Goal: Task Accomplishment & Management: Complete application form

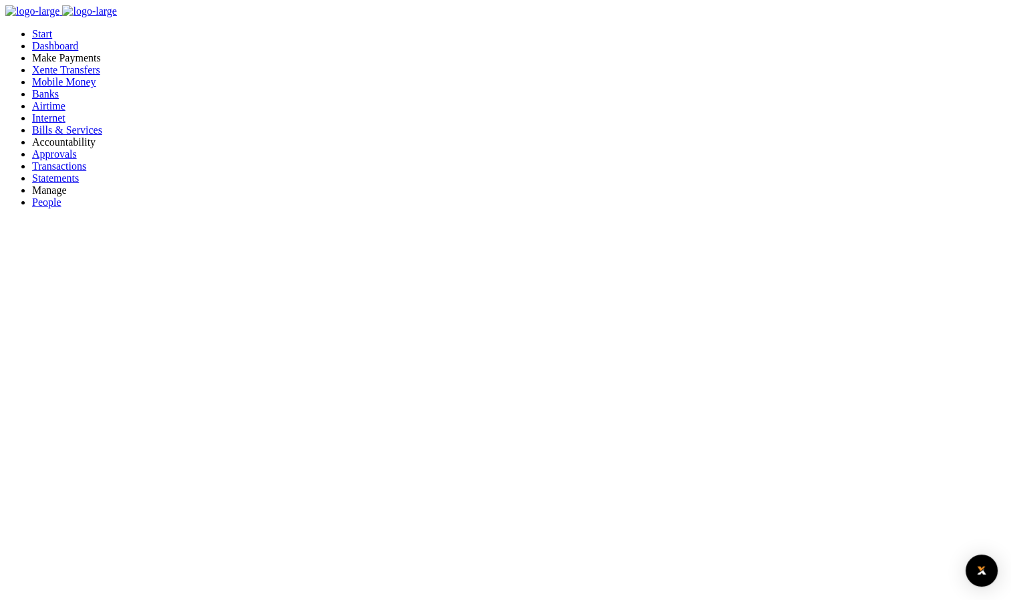
click at [58, 136] on span "Bills & Services" at bounding box center [67, 129] width 70 height 11
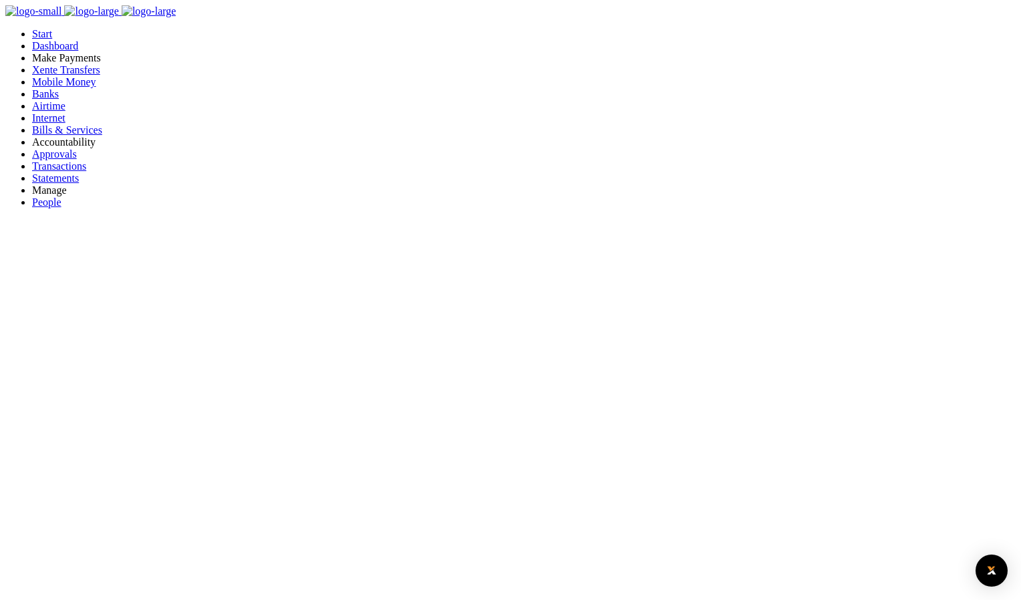
drag, startPoint x: 355, startPoint y: 228, endPoint x: 531, endPoint y: 224, distance: 175.7
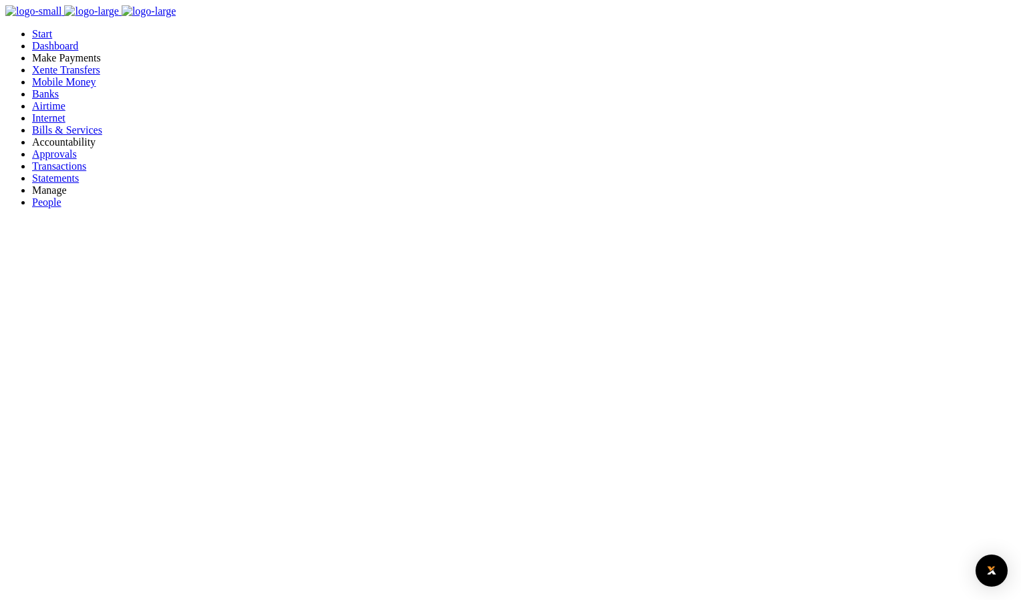
drag, startPoint x: 531, startPoint y: 224, endPoint x: 578, endPoint y: 323, distance: 109.0
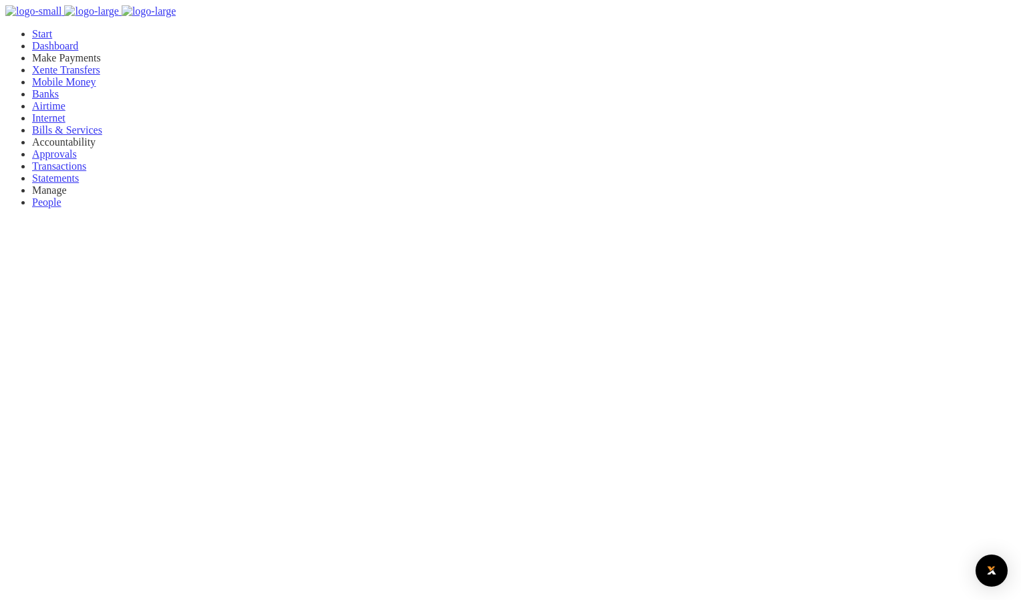
click at [149, 258] on div at bounding box center [510, 300] width 1021 height 600
click at [142, 219] on div at bounding box center [510, 300] width 1021 height 600
click at [59, 75] on span "Xente Transfers" at bounding box center [66, 69] width 68 height 11
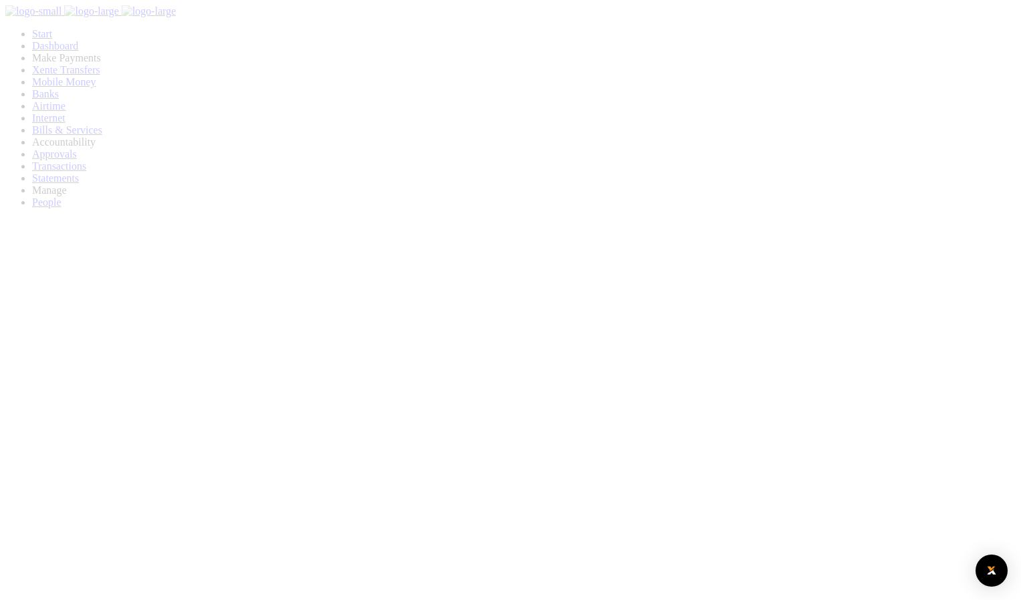
select select
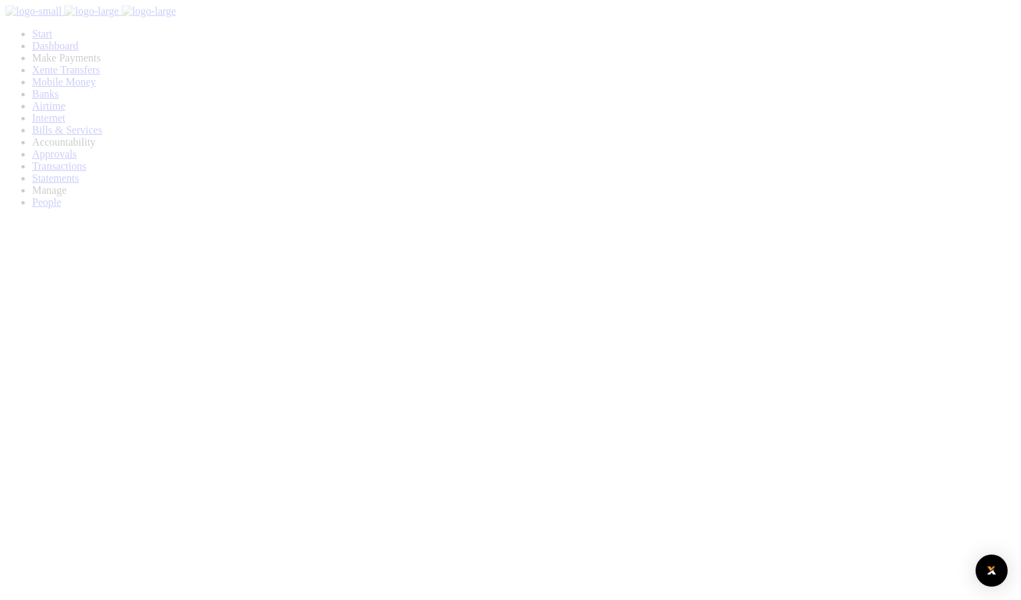
select select
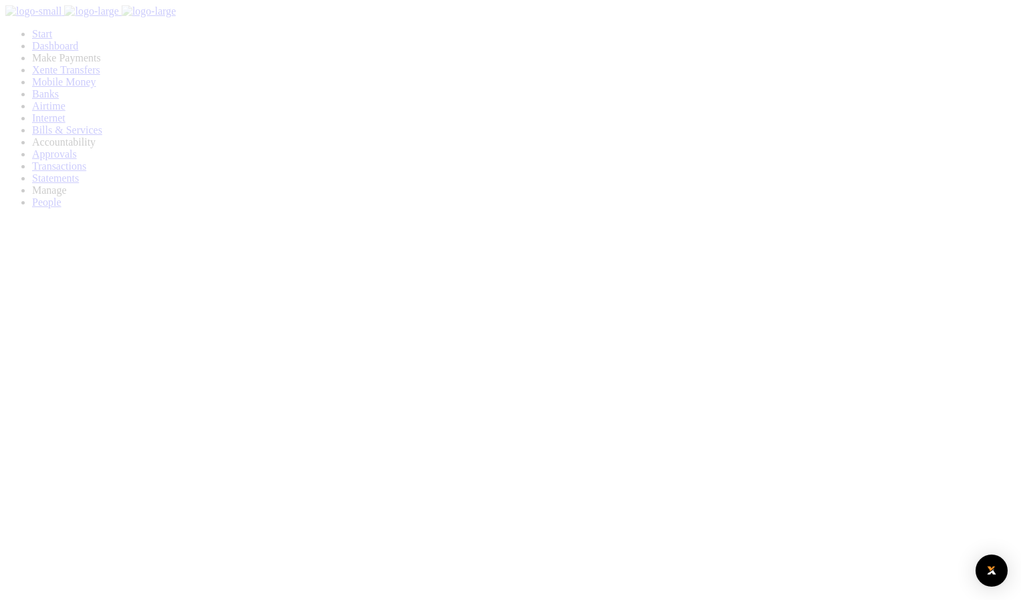
select select
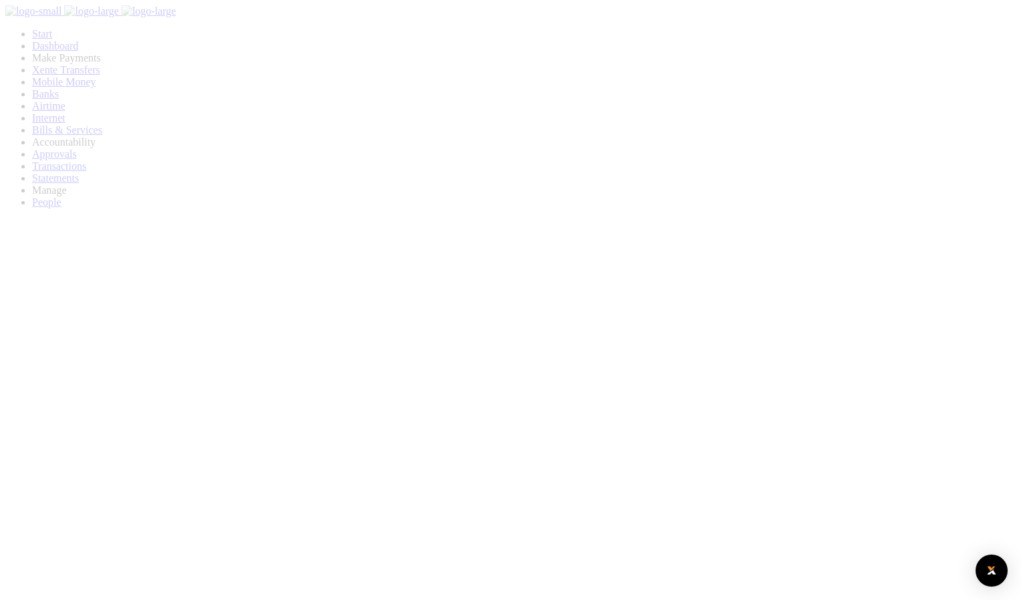
select select
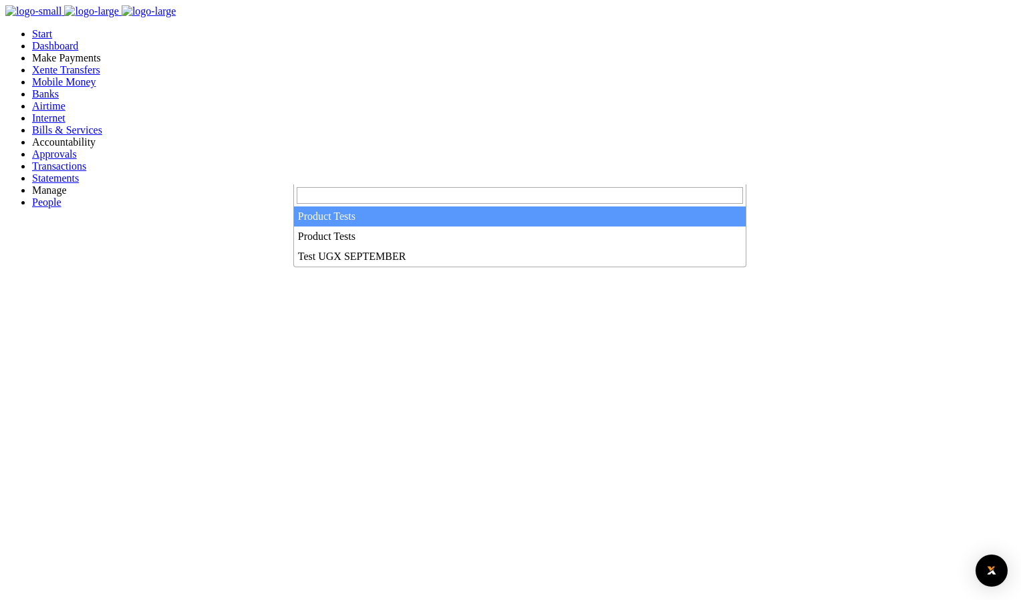
select select "2872"
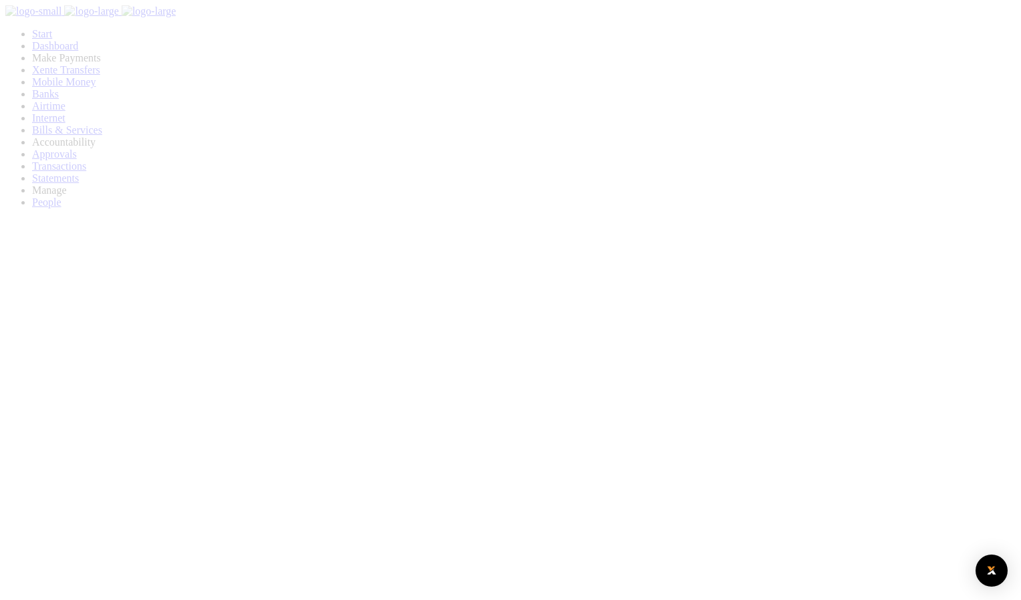
select select
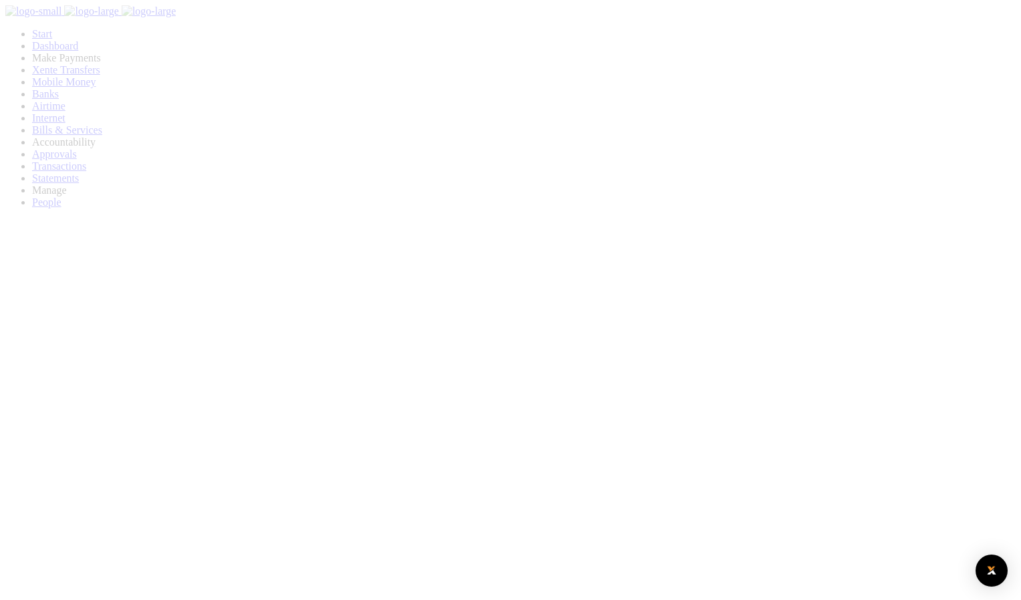
select select
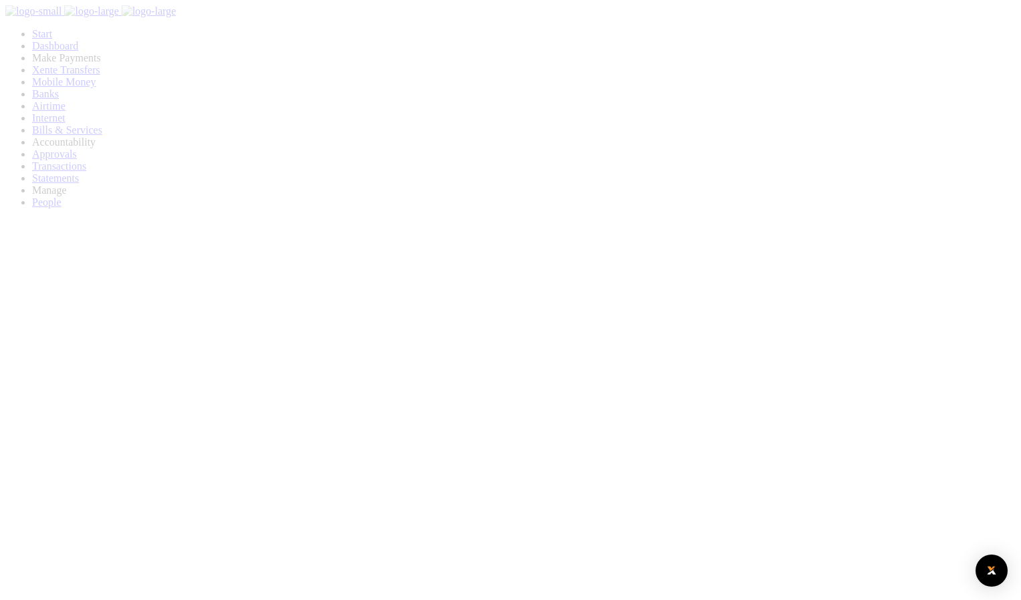
select select
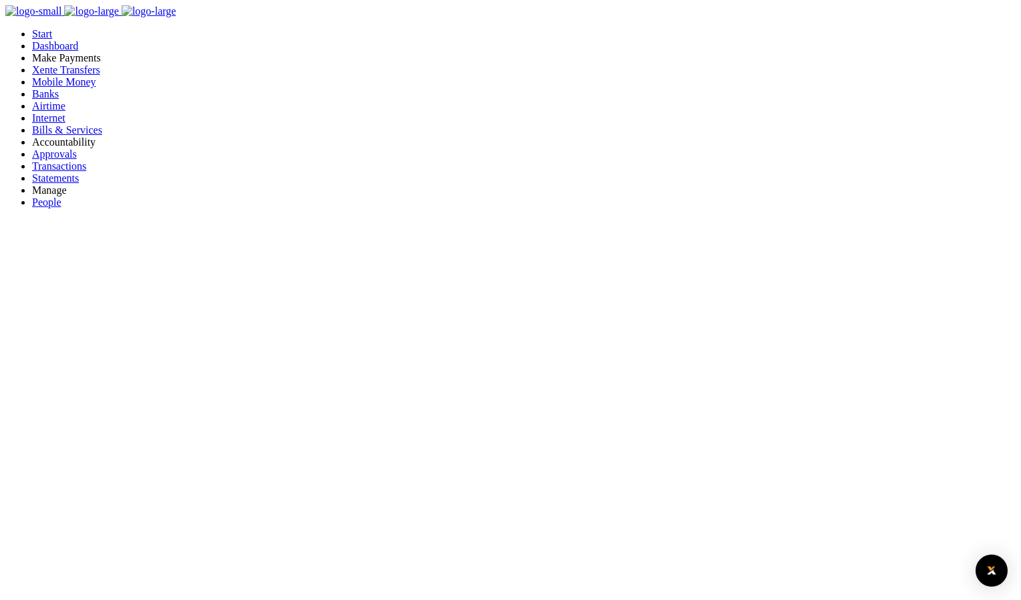
click at [82, 88] on span "Mobile Money" at bounding box center [64, 81] width 64 height 11
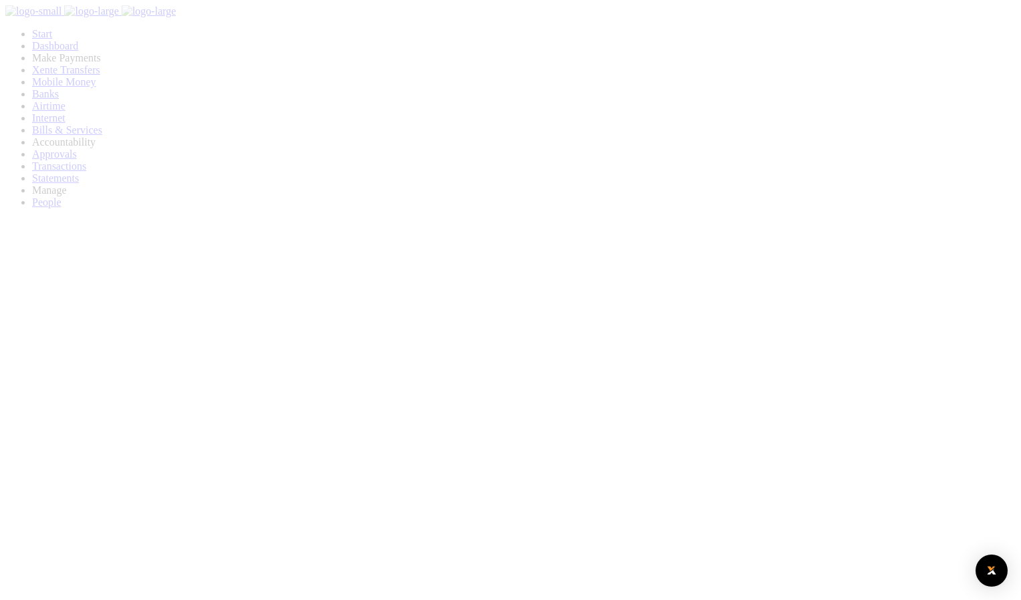
select select
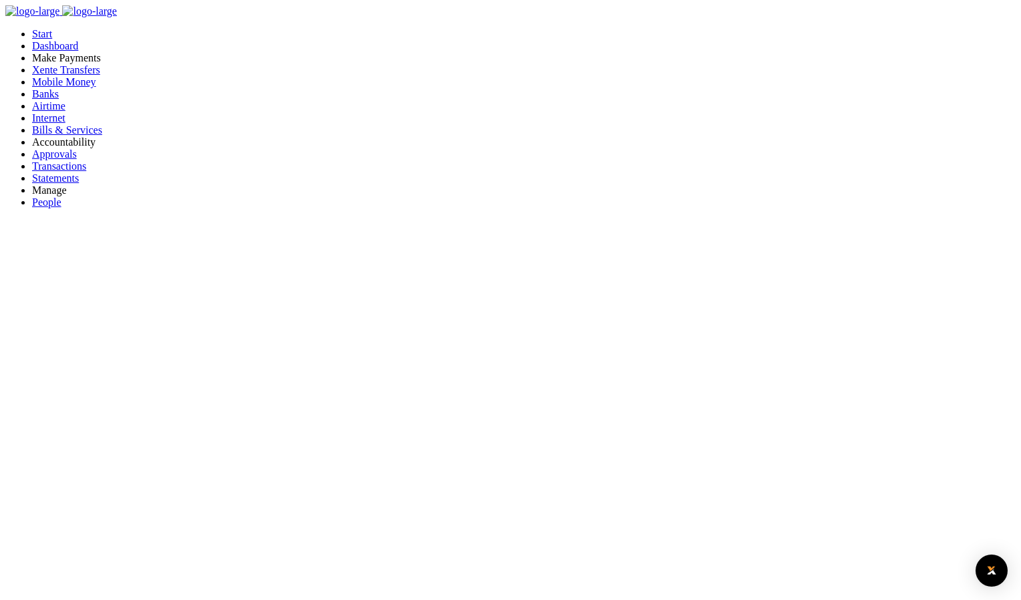
click at [59, 75] on span "Xente Transfers" at bounding box center [66, 69] width 68 height 11
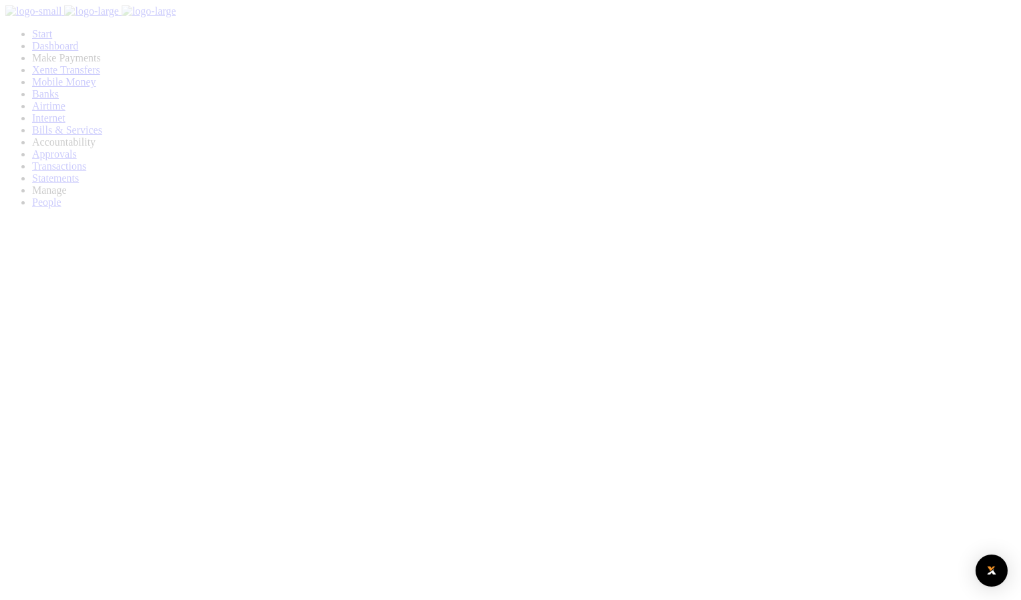
select select
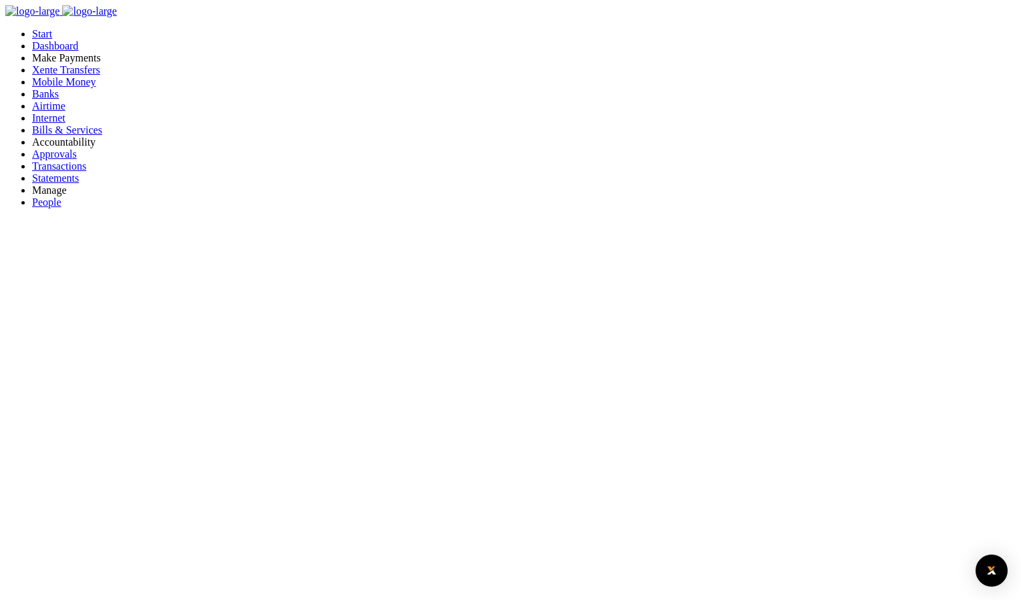
click at [55, 88] on link "Mobile Money" at bounding box center [64, 81] width 64 height 11
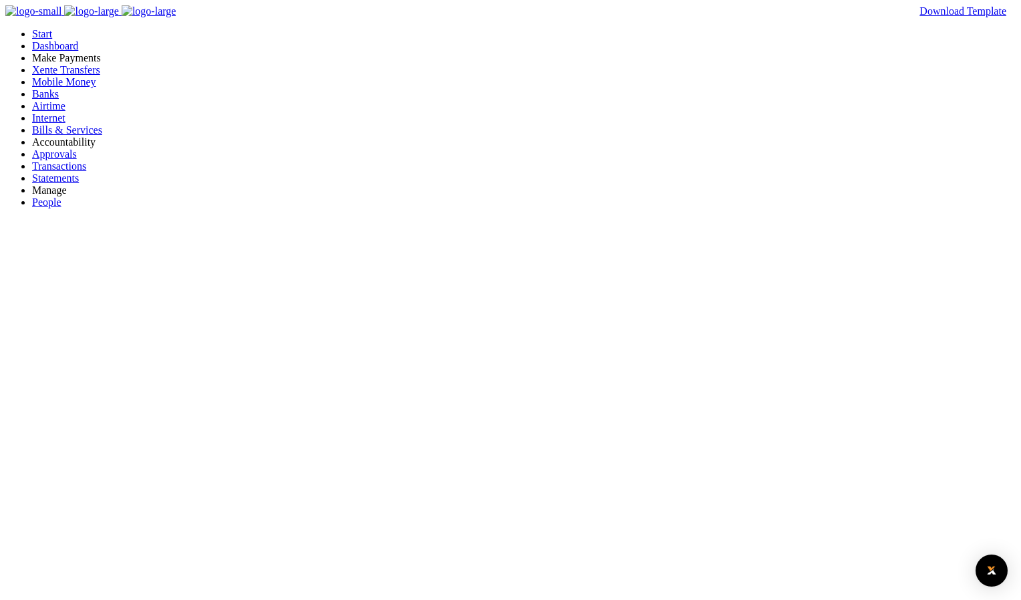
type input "1212"
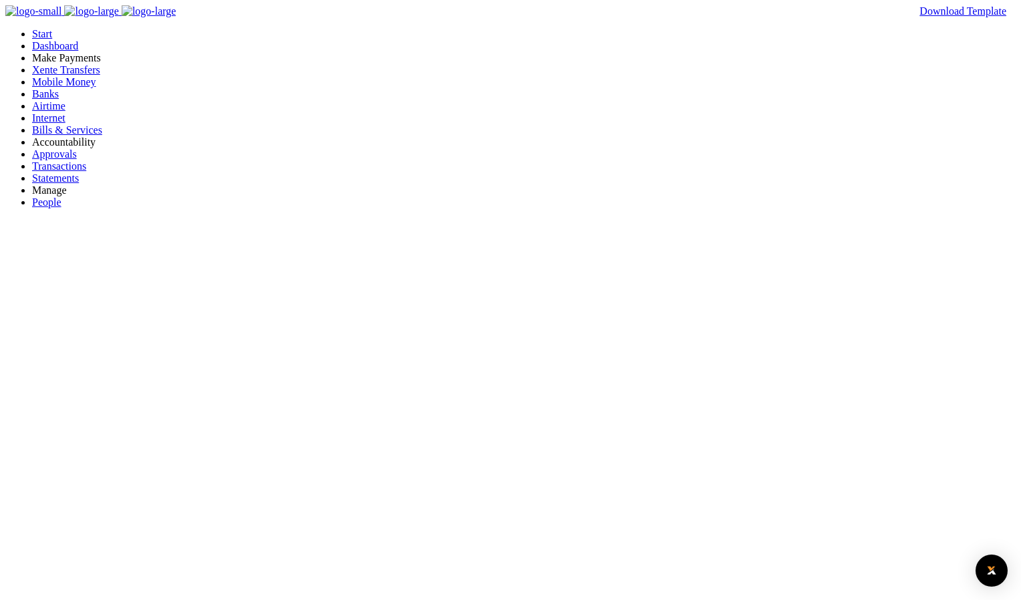
type input "123"
click at [59, 160] on span "Approvals" at bounding box center [54, 153] width 45 height 11
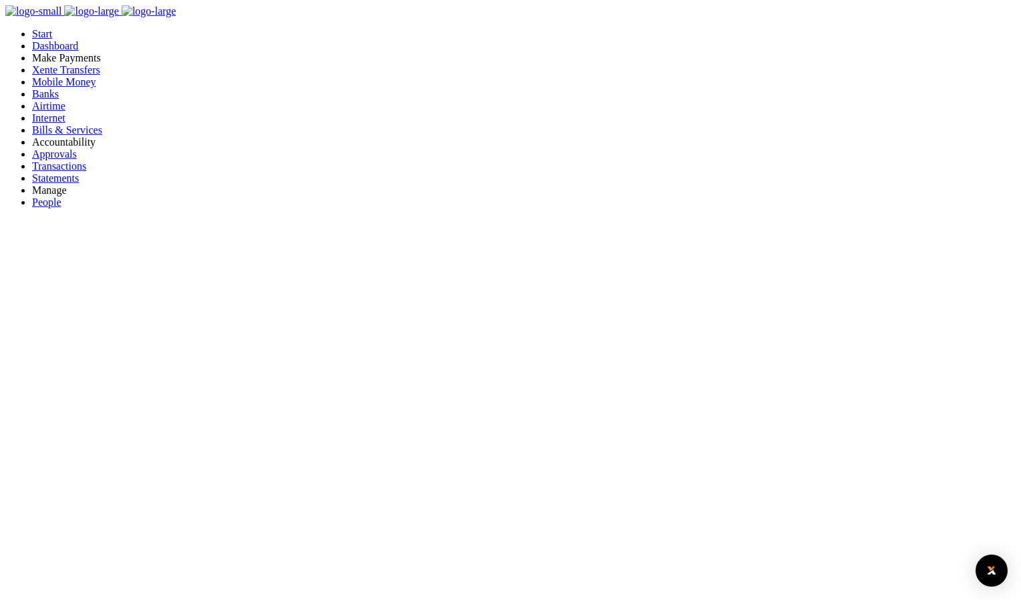
drag, startPoint x: 67, startPoint y: 110, endPoint x: 204, endPoint y: 112, distance: 137.0
drag, startPoint x: 83, startPoint y: 171, endPoint x: 177, endPoint y: 226, distance: 108.7
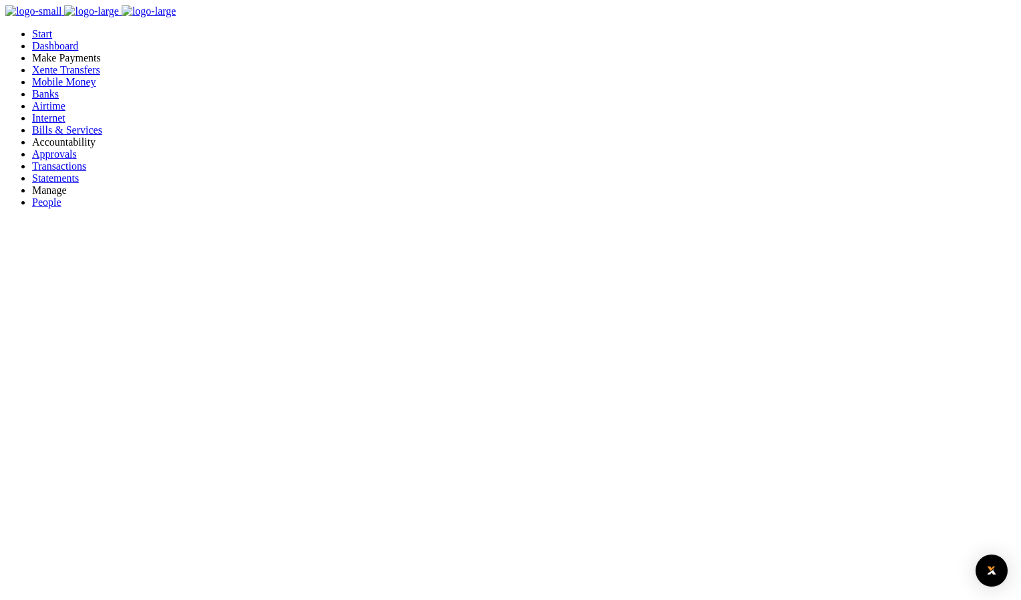
drag, startPoint x: 80, startPoint y: 286, endPoint x: 71, endPoint y: 339, distance: 53.5
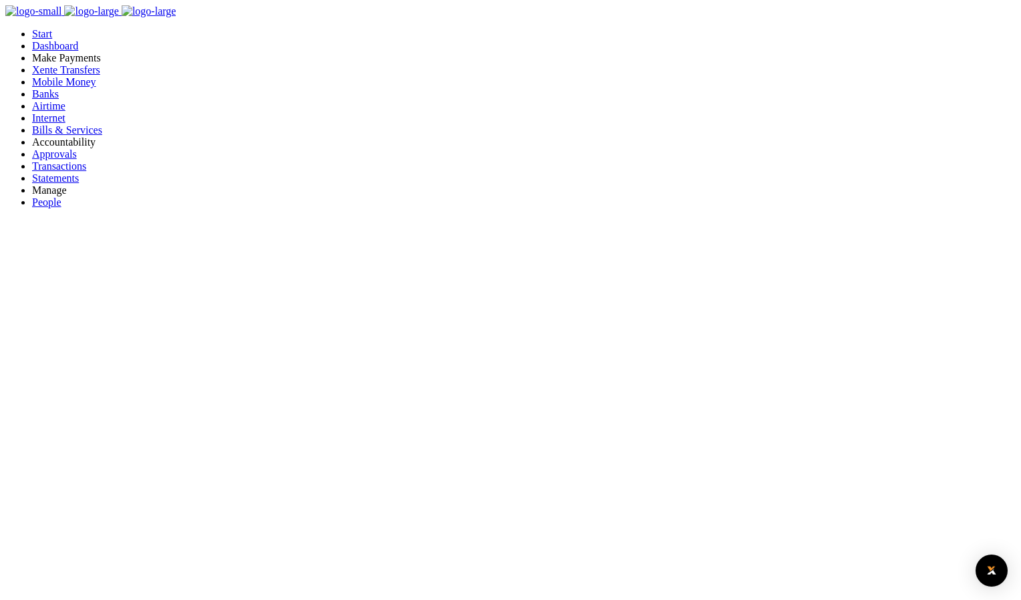
drag, startPoint x: 71, startPoint y: 339, endPoint x: 112, endPoint y: 364, distance: 48.0
drag, startPoint x: 106, startPoint y: 347, endPoint x: 60, endPoint y: 344, distance: 46.2
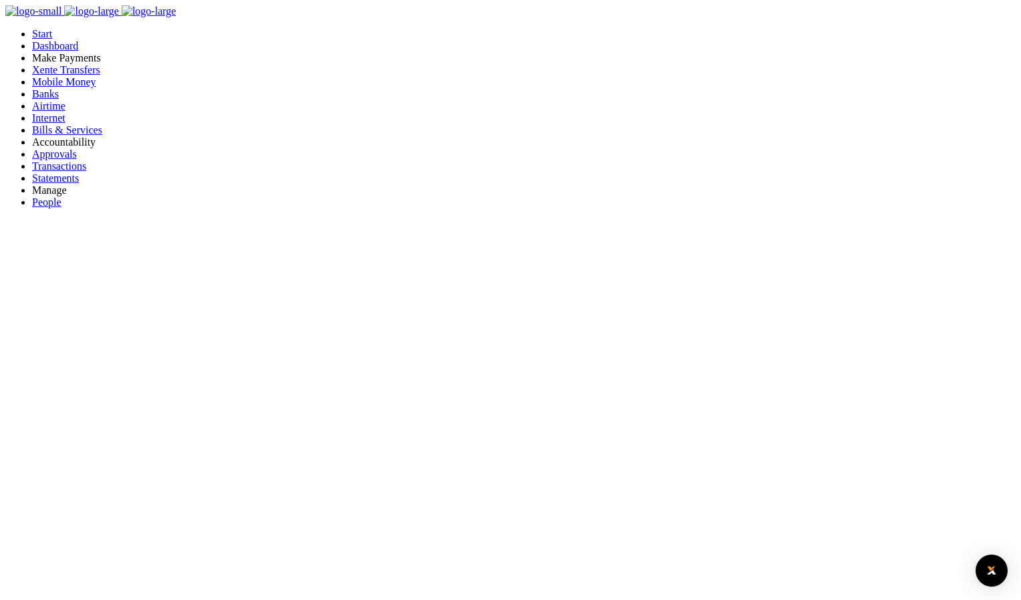
drag, startPoint x: 60, startPoint y: 344, endPoint x: 117, endPoint y: 285, distance: 82.2
drag, startPoint x: 117, startPoint y: 285, endPoint x: 357, endPoint y: 240, distance: 243.8
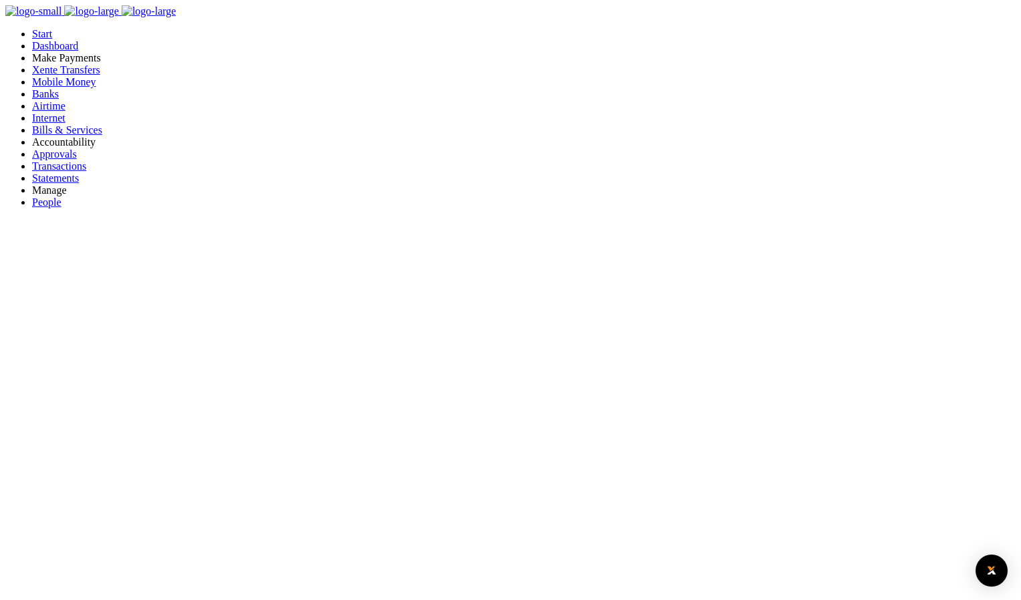
drag, startPoint x: 418, startPoint y: 226, endPoint x: 994, endPoint y: 218, distance: 575.8
drag, startPoint x: 69, startPoint y: 116, endPoint x: 216, endPoint y: 102, distance: 148.2
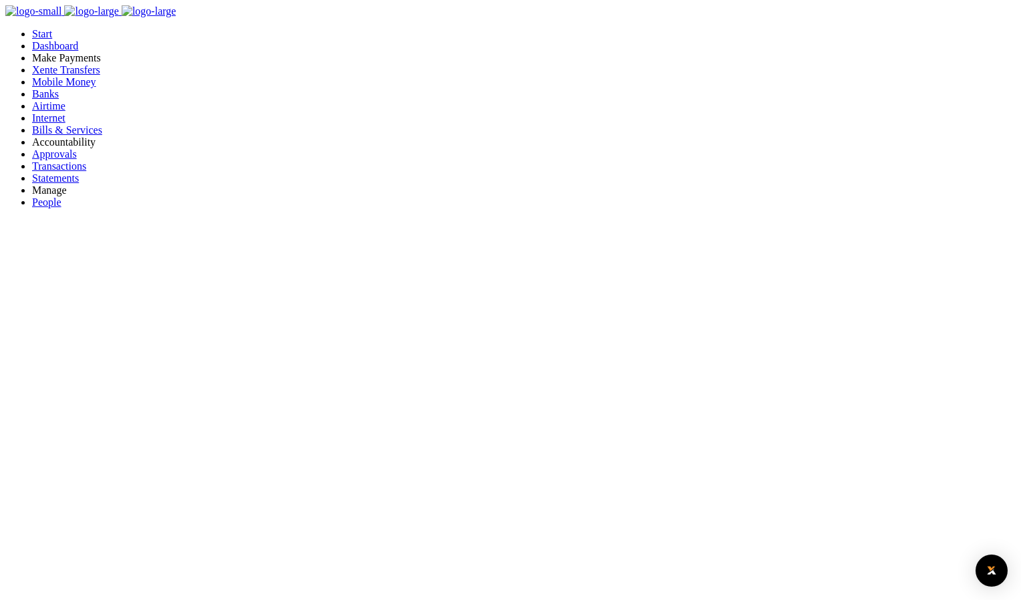
drag, startPoint x: 192, startPoint y: 21, endPoint x: 80, endPoint y: 29, distance: 111.9
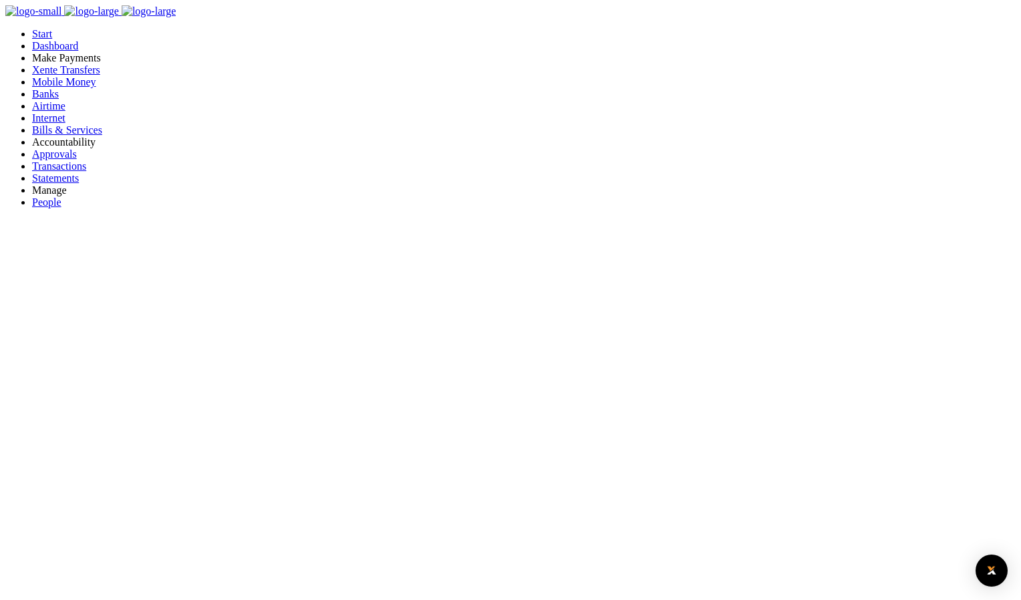
drag, startPoint x: 67, startPoint y: 115, endPoint x: 197, endPoint y: 102, distance: 130.9
drag, startPoint x: 197, startPoint y: 102, endPoint x: 418, endPoint y: 65, distance: 224.1
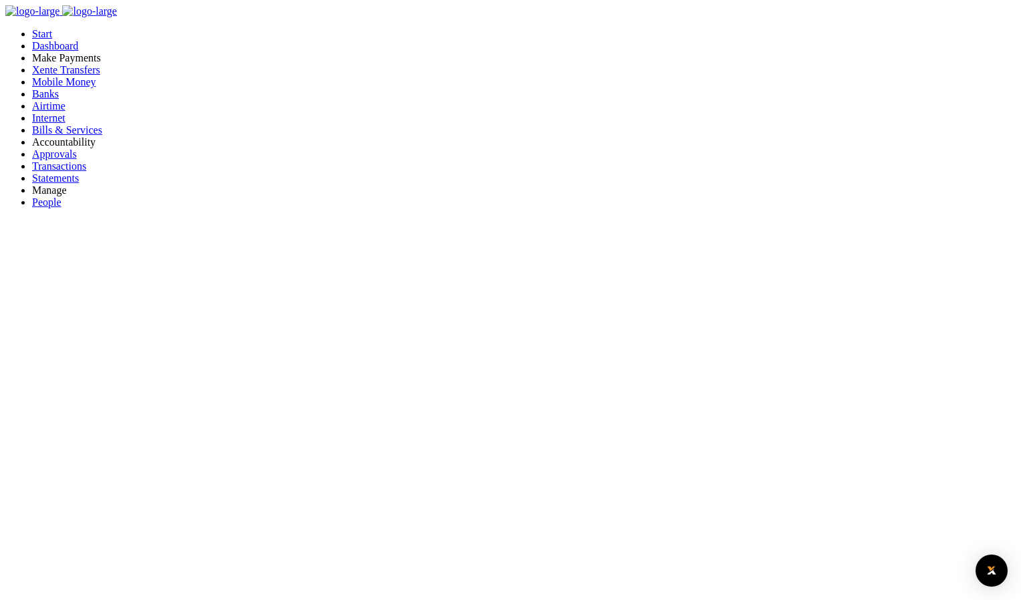
click at [77, 136] on span "Bills & Services" at bounding box center [67, 129] width 70 height 11
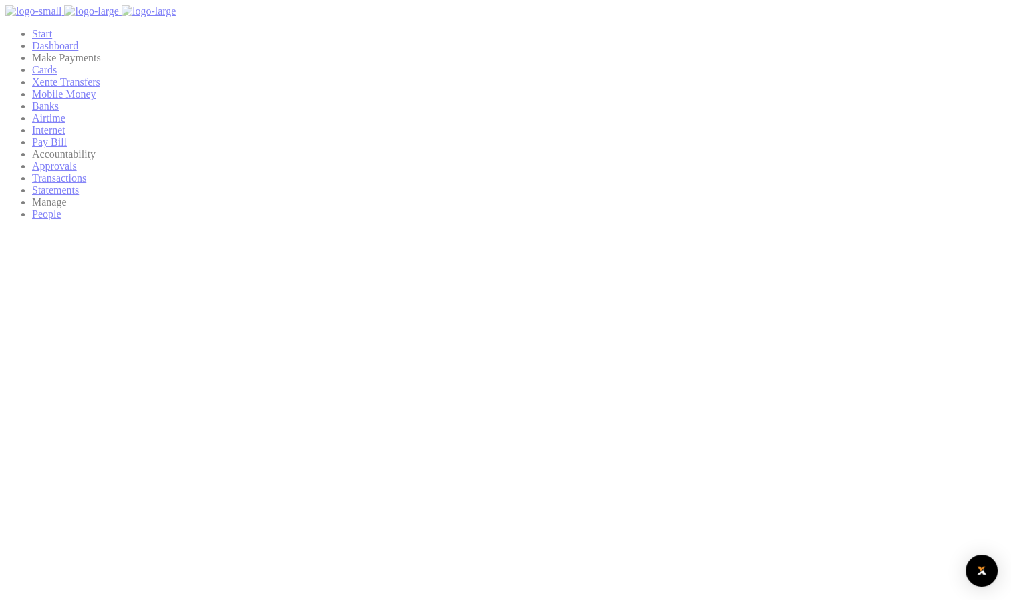
scroll to position [11, 11]
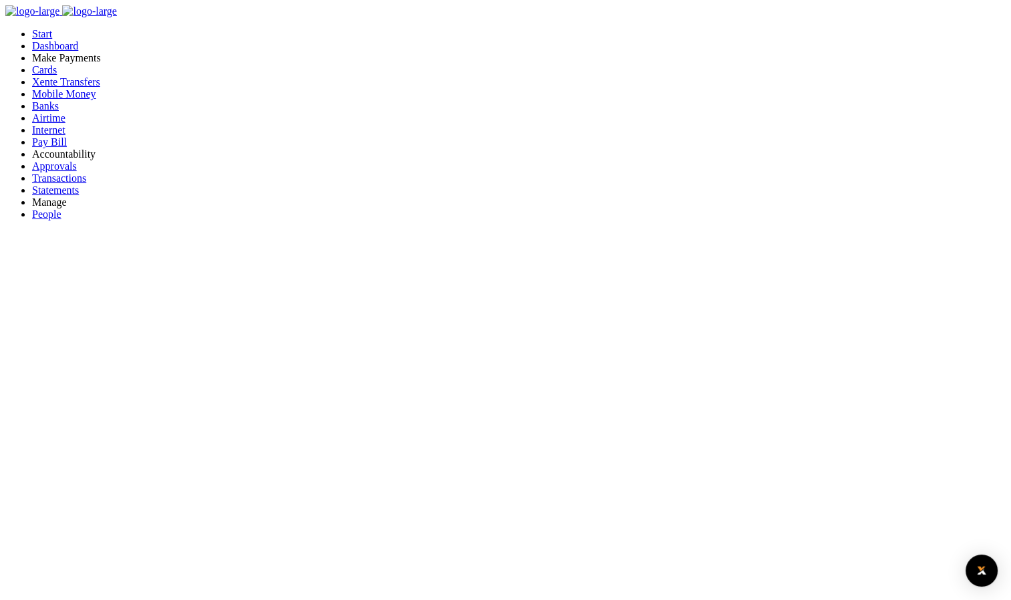
click at [49, 148] on span "Pay Bill" at bounding box center [49, 141] width 35 height 11
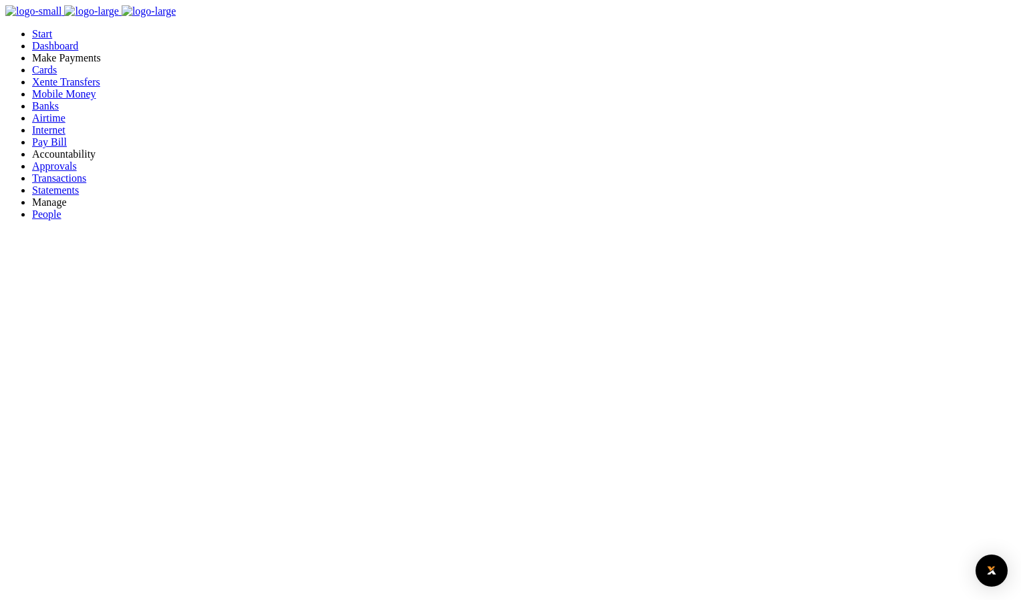
click at [35, 32] on link "UEDCL" at bounding box center [17, 26] width 35 height 11
paste input "102007098203"
type input "102007098203"
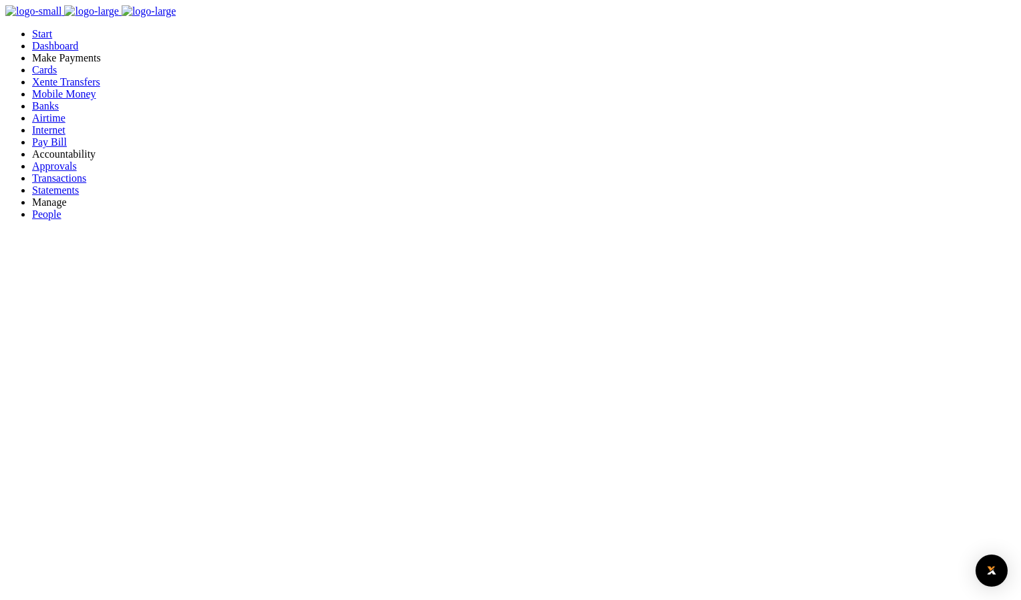
drag, startPoint x: 763, startPoint y: 116, endPoint x: 599, endPoint y: 111, distance: 164.4
type input "24550391577"
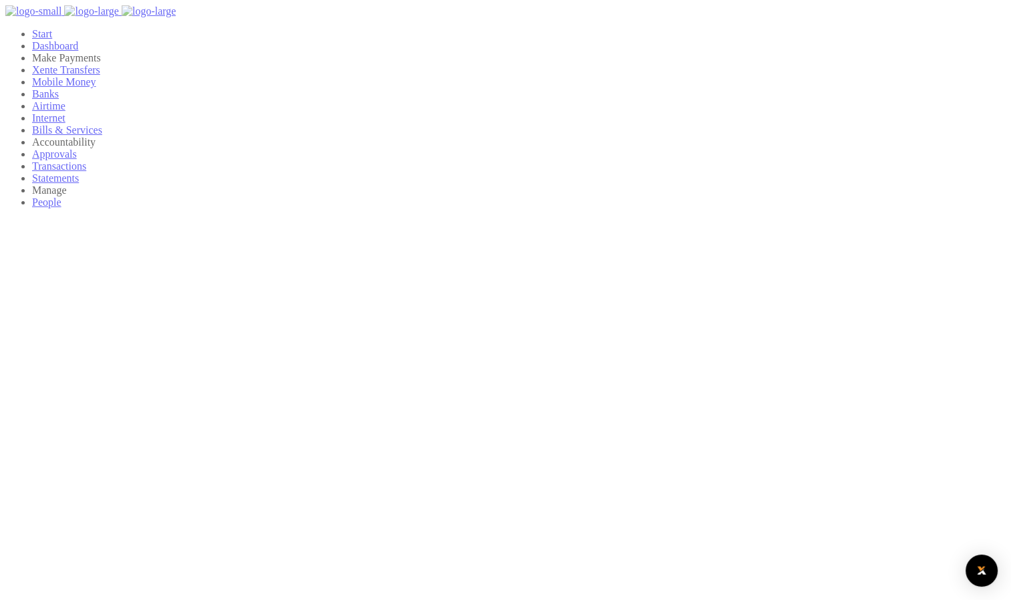
scroll to position [11, 11]
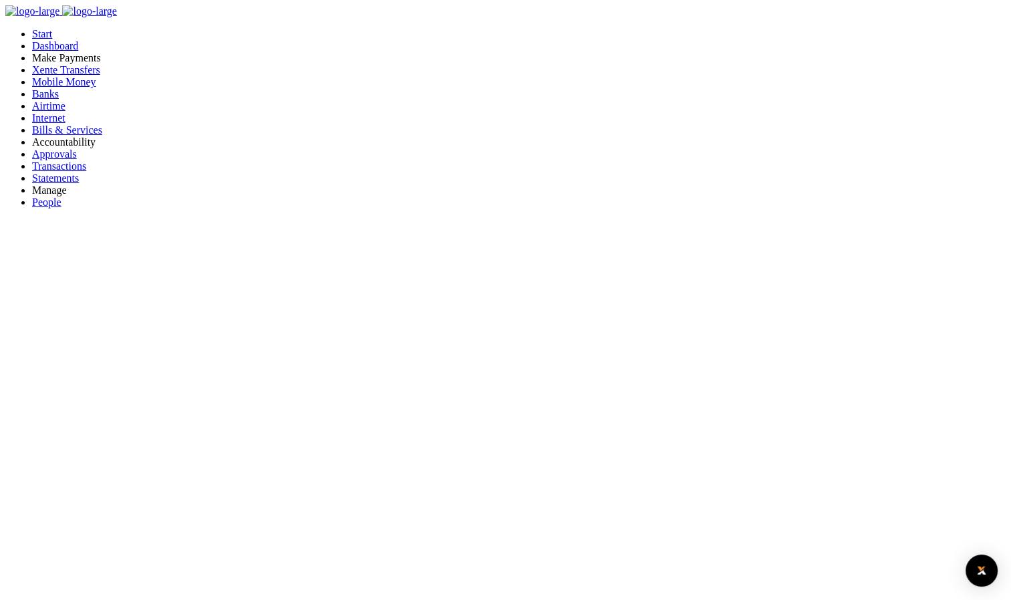
click at [71, 136] on span "Bills & Services" at bounding box center [67, 129] width 70 height 11
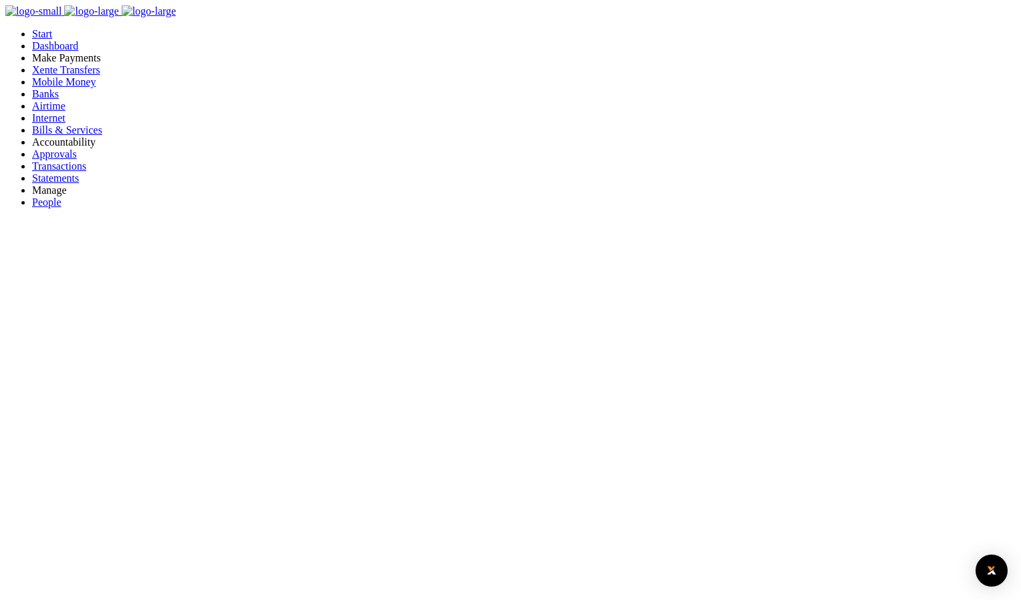
copy p "04239760277"
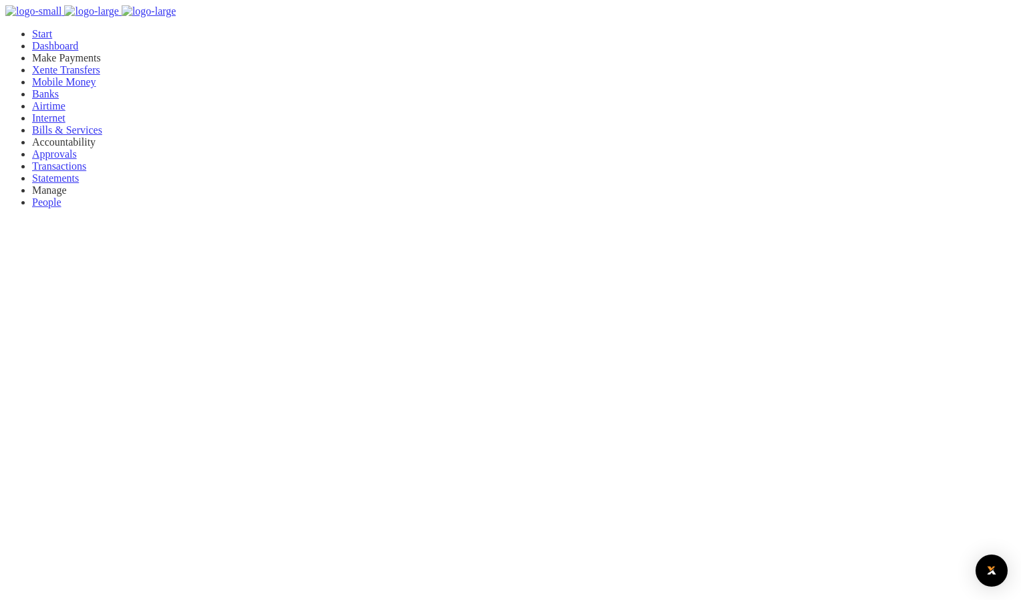
click at [553, 214] on div at bounding box center [510, 300] width 1021 height 600
paste input "04239760277"
type input "04239760277"
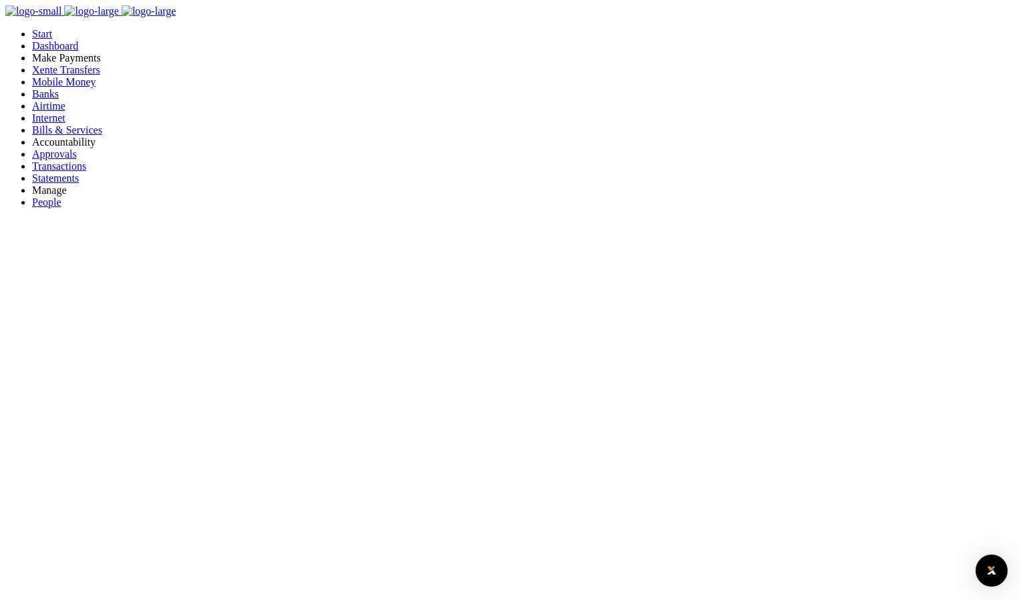
select select "PREPAID"
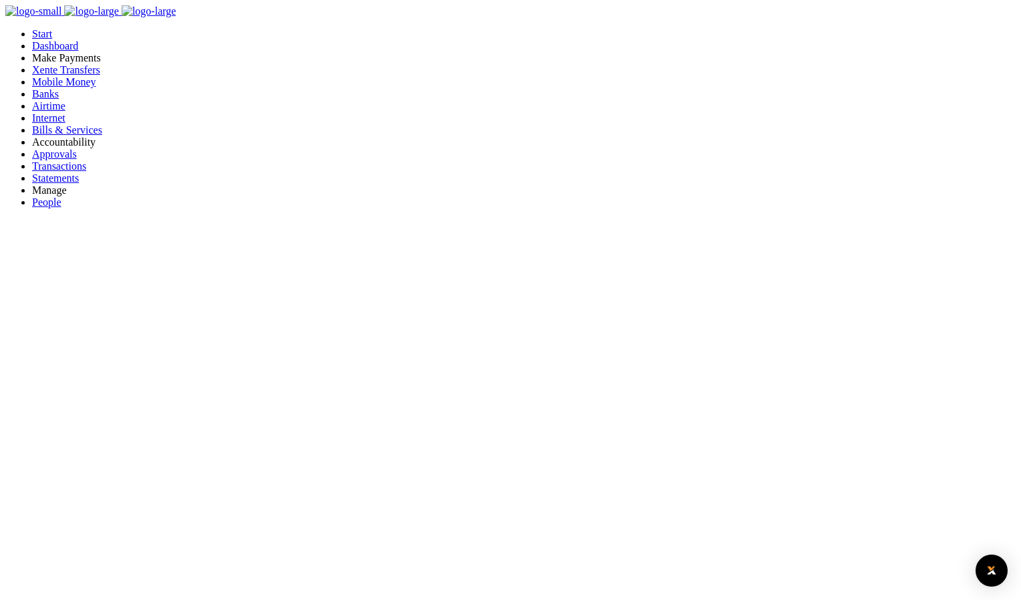
click at [35, 5] on div at bounding box center [510, 11] width 1010 height 12
type input "04239760277"
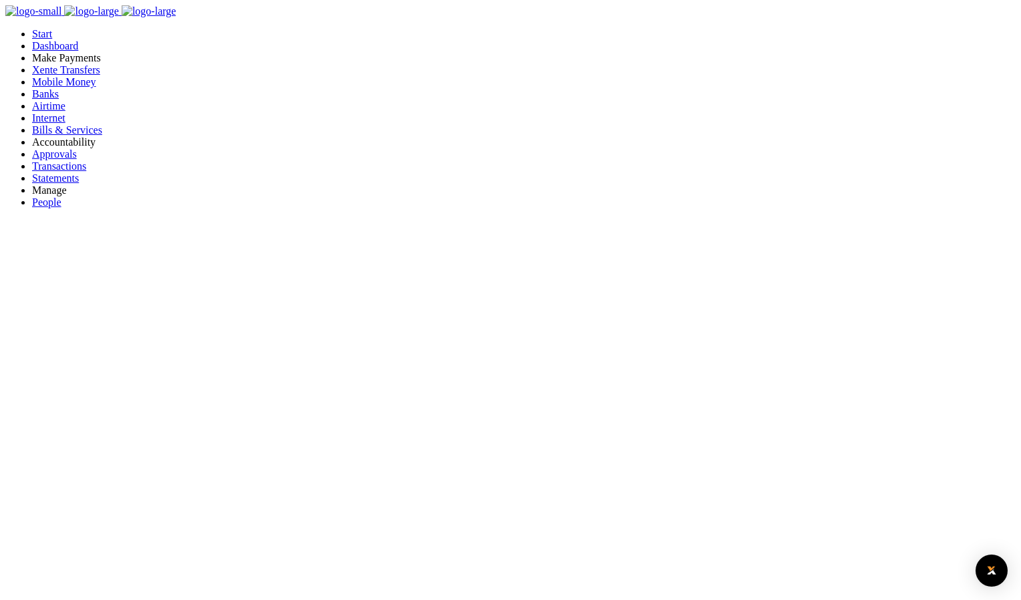
select select "PREPAID"
type input "04239760277"
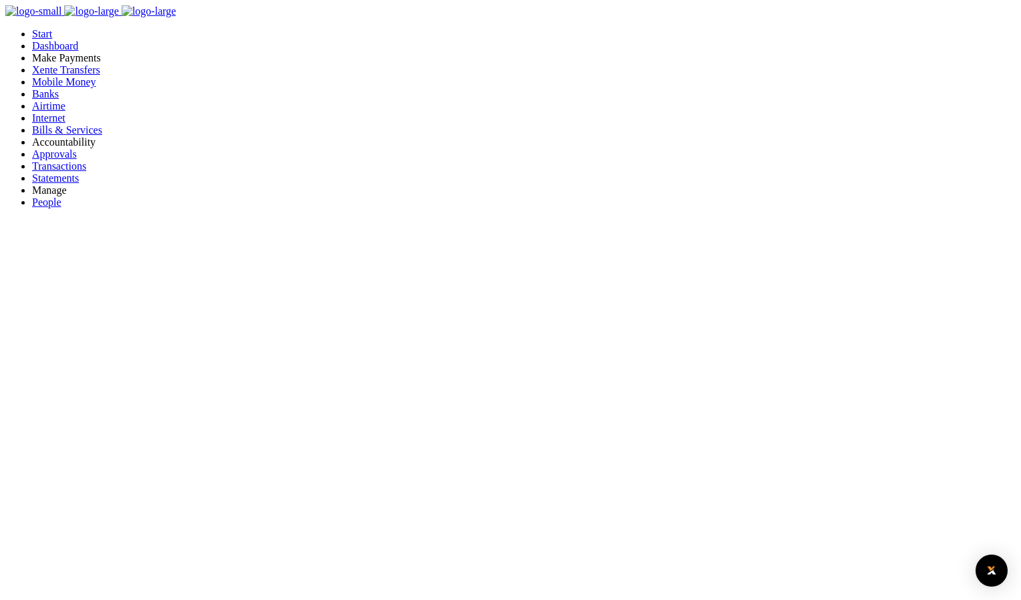
select select "PREPAID"
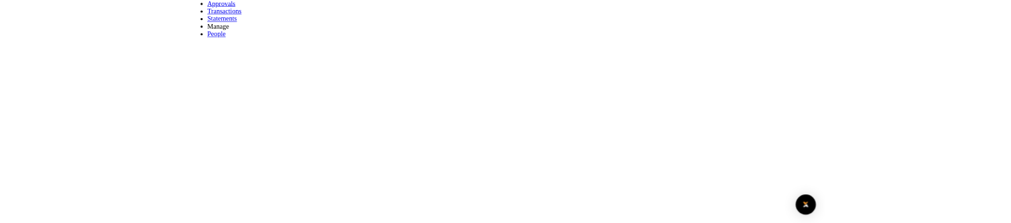
scroll to position [67, 0]
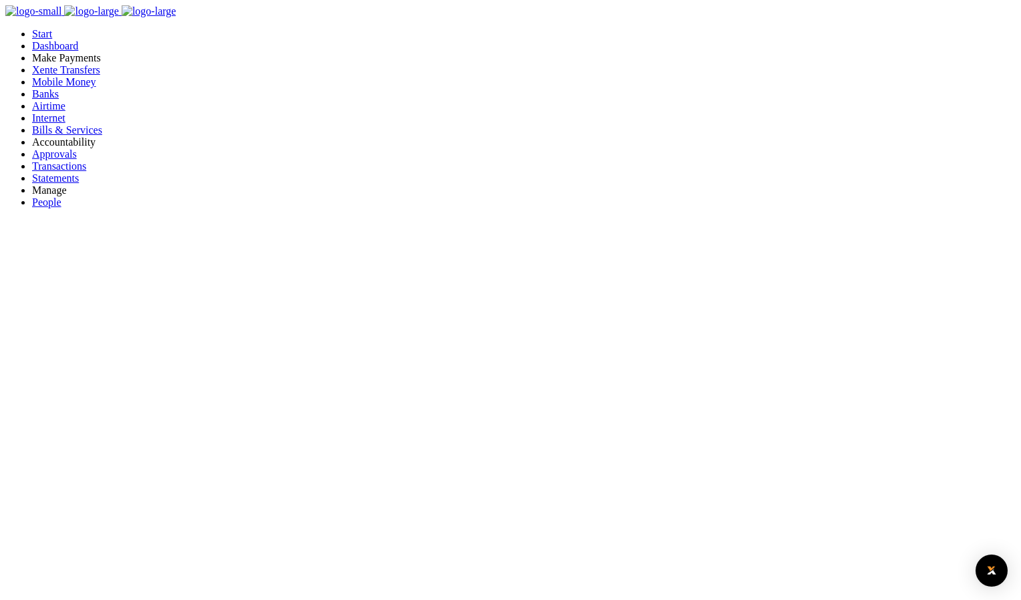
type input "04239760277"
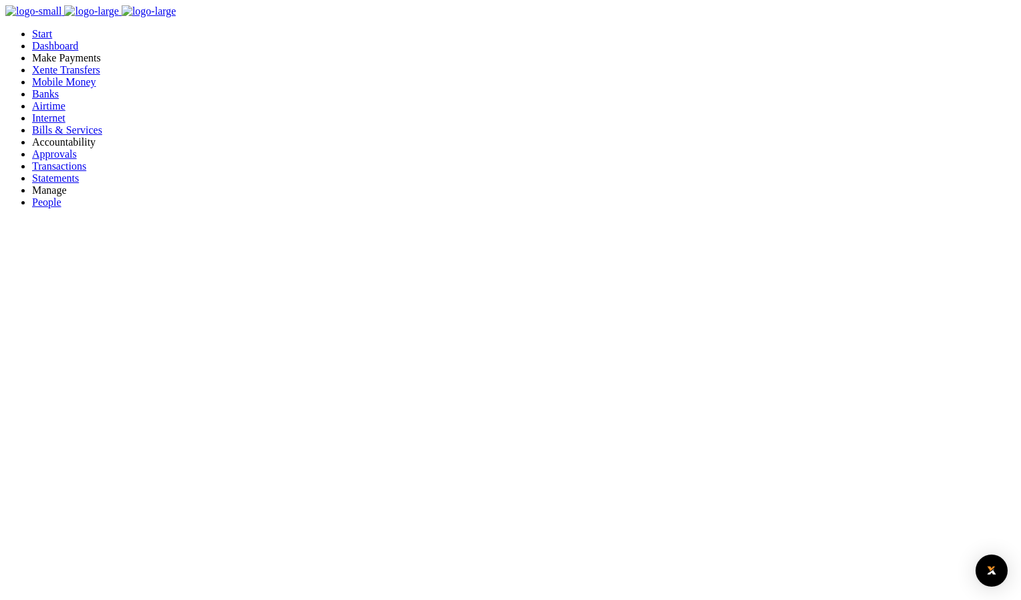
select select "PREPAID"
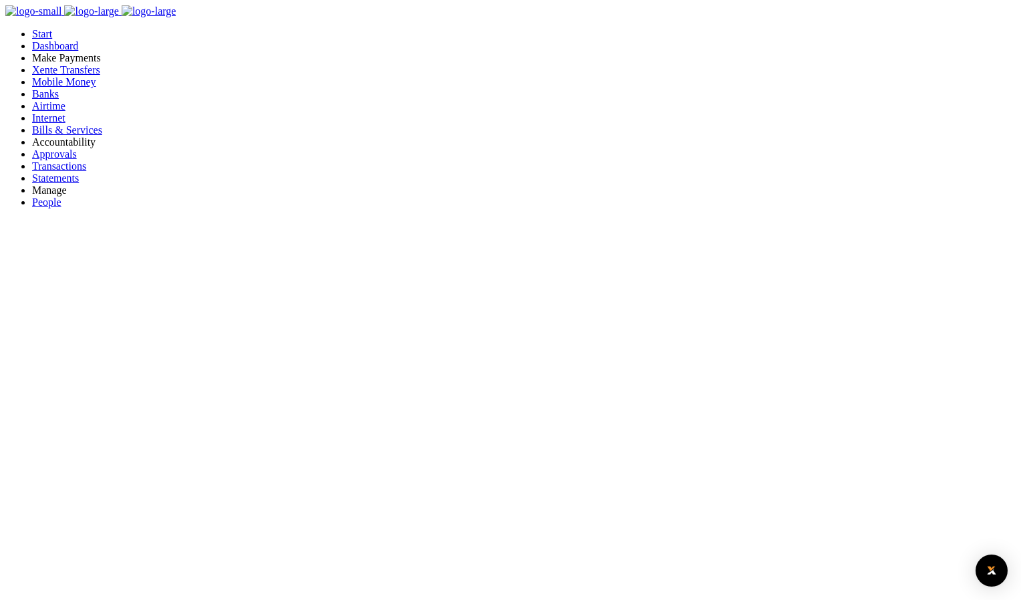
type input "04239760277"
select select "PREPAID"
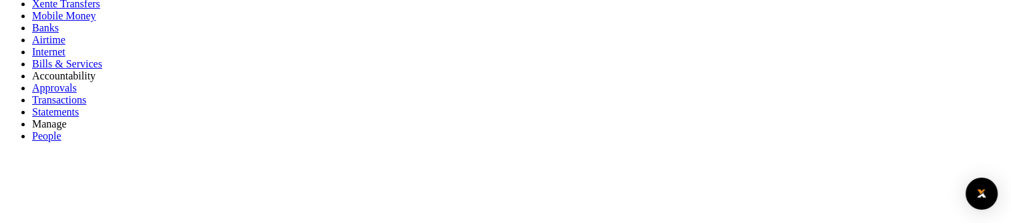
scroll to position [67, 0]
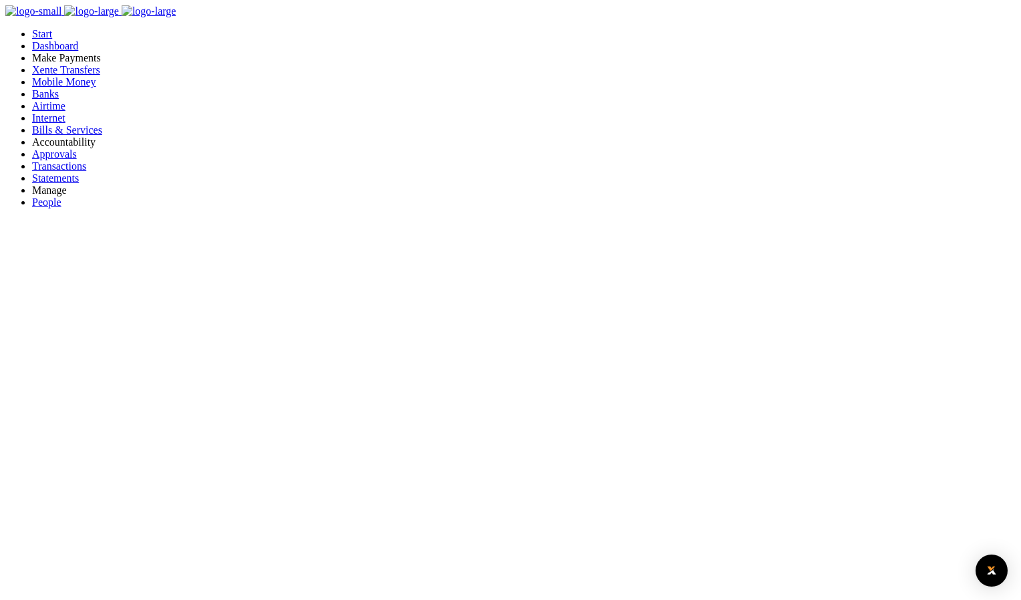
type input "04239760277"
select select "PREPAID"
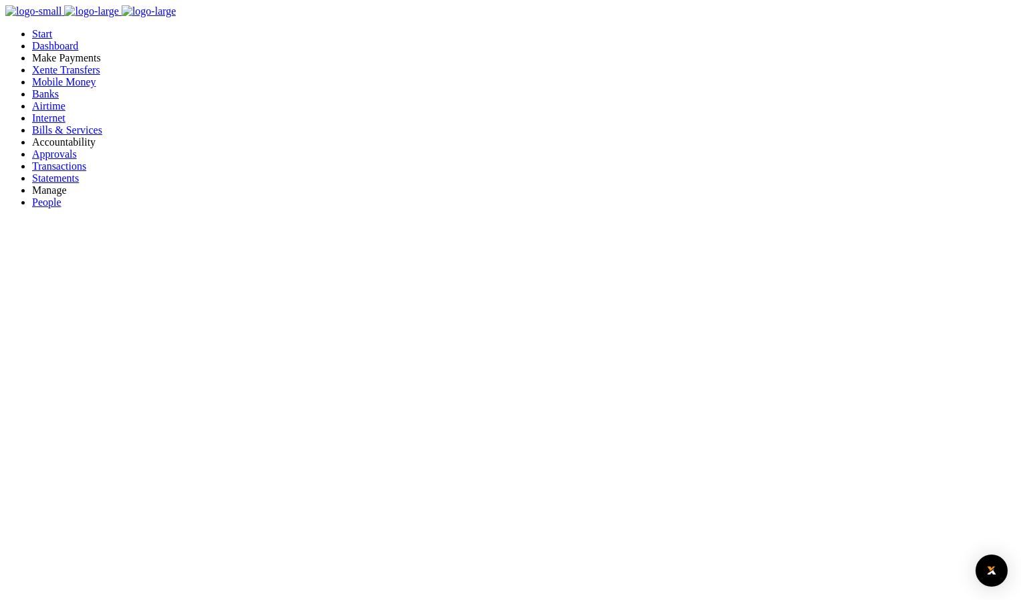
type input "04239760277"
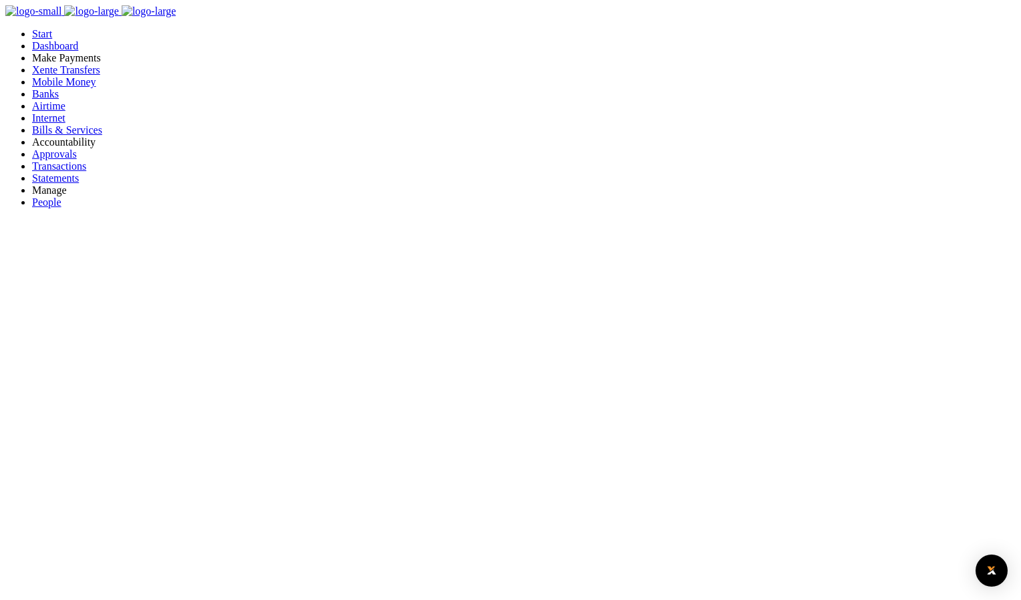
select select "PREPAID"
type input "04239760277"
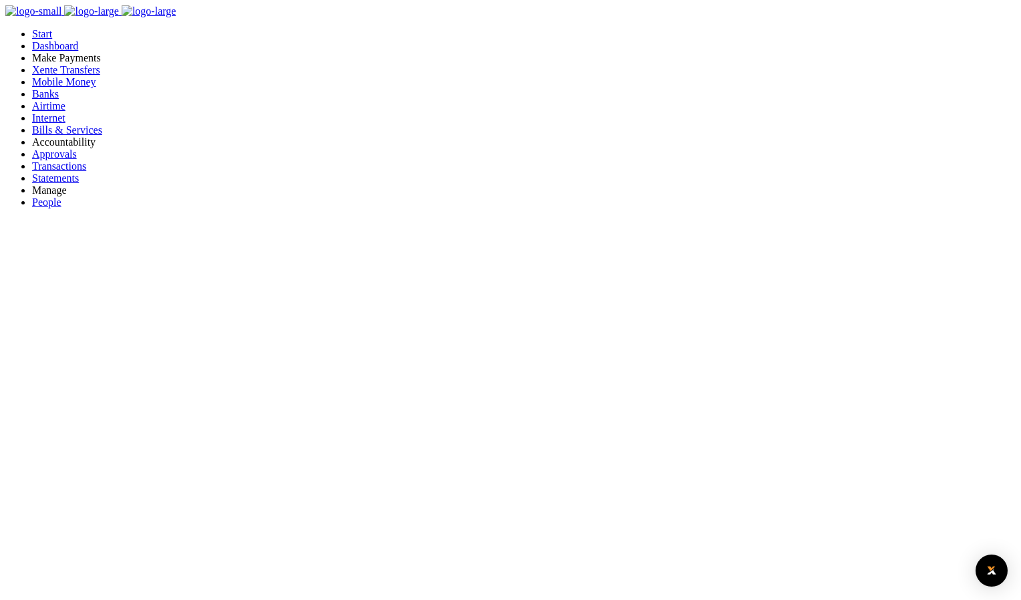
type input "[PERSON_NAME] 4 NANTALE"
drag, startPoint x: 466, startPoint y: 201, endPoint x: 453, endPoint y: 210, distance: 15.4
type input "04239760277"
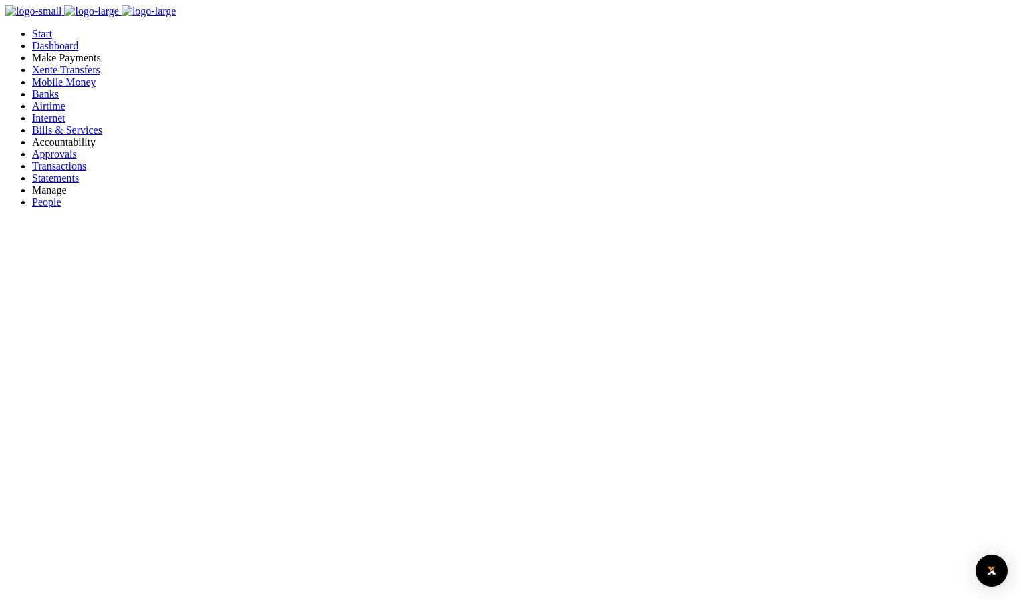
select select "PREPAID"
type input "04239760277"
type input "REBECCA 4 NANTALE"
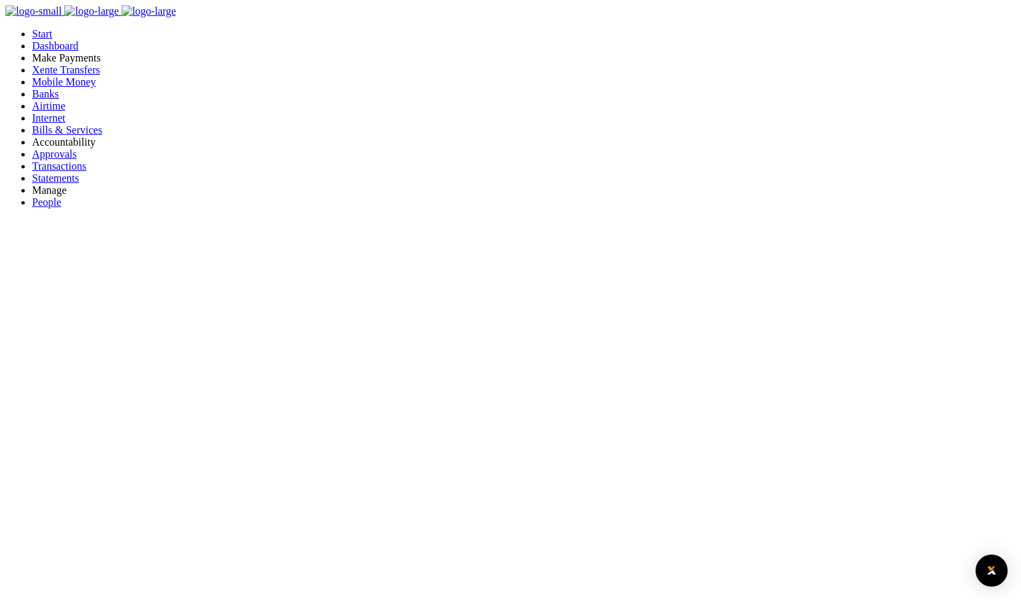
type input "04239760277"
select select "PREPAID"
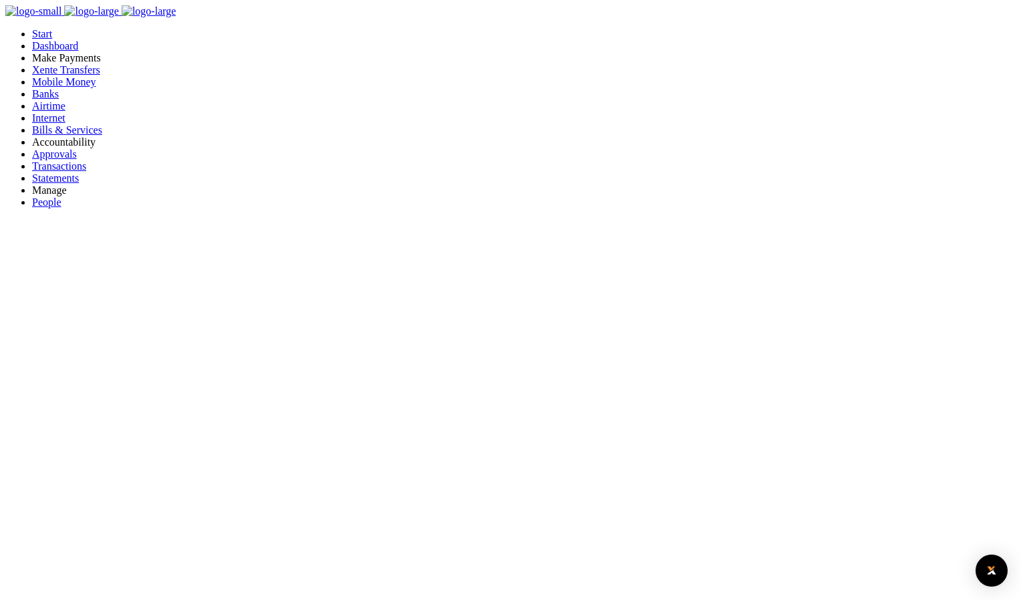
type input "04239760277"
type input "[PERSON_NAME] 4 NANTALE"
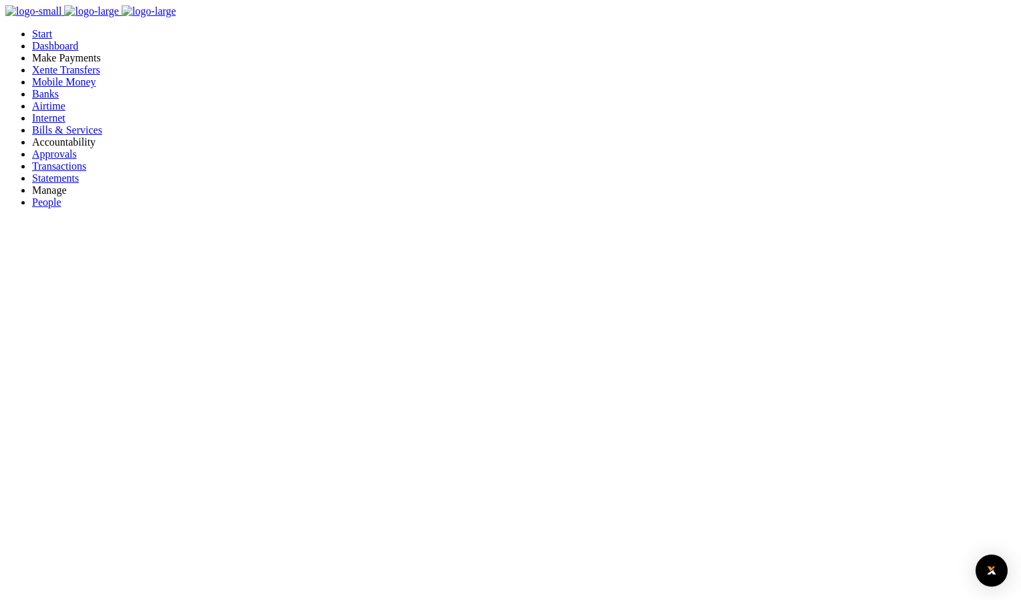
type input "04239760277"
select select "PREPAID"
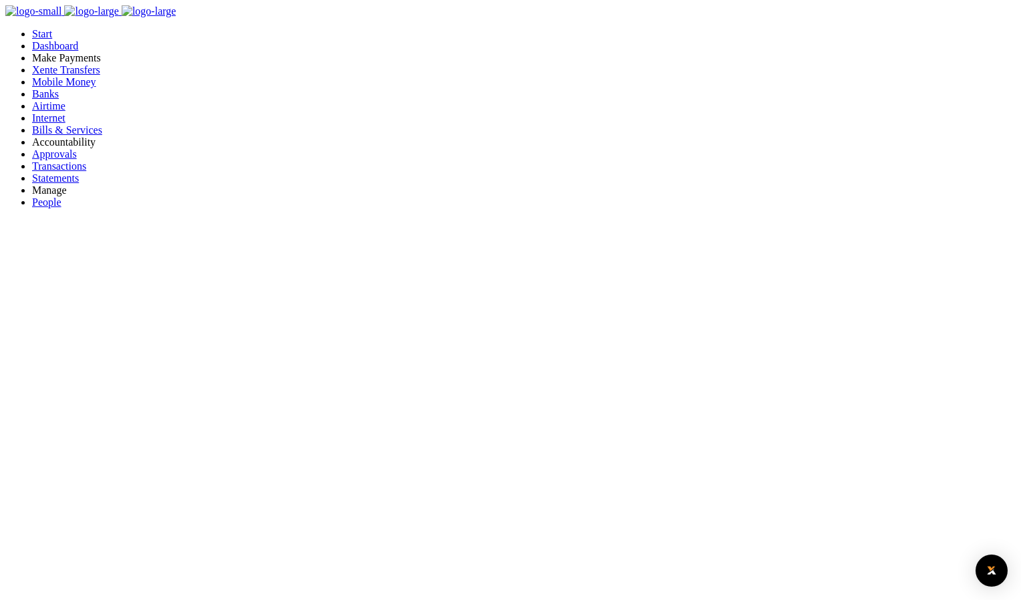
type input "04239760277"
type input "[PERSON_NAME] 4 NANTALE"
type input "04239760277"
drag, startPoint x: 729, startPoint y: 207, endPoint x: 724, endPoint y: 212, distance: 7.1
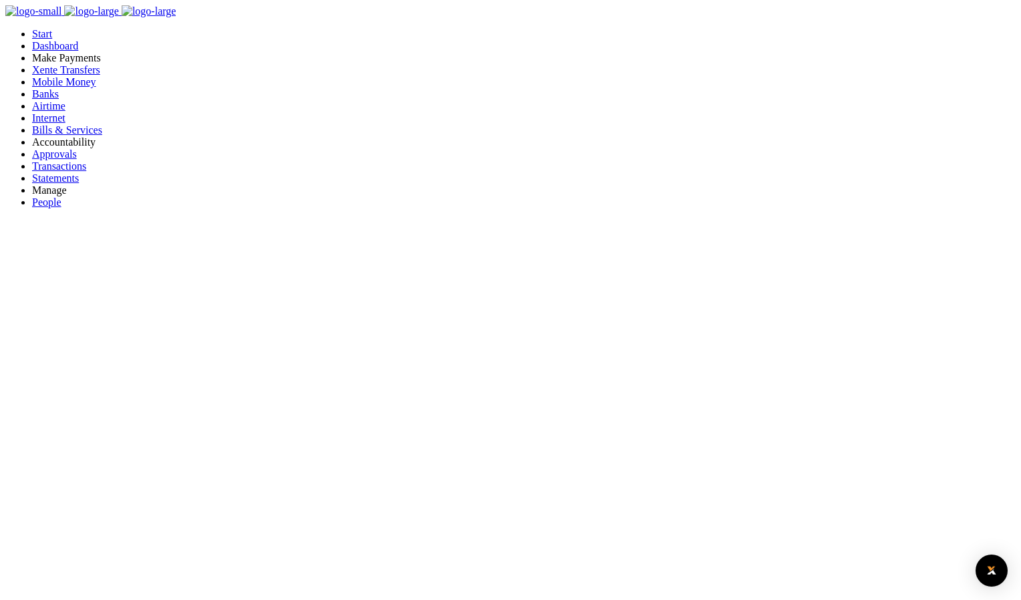
select select "PREPAID"
type input "04239760277"
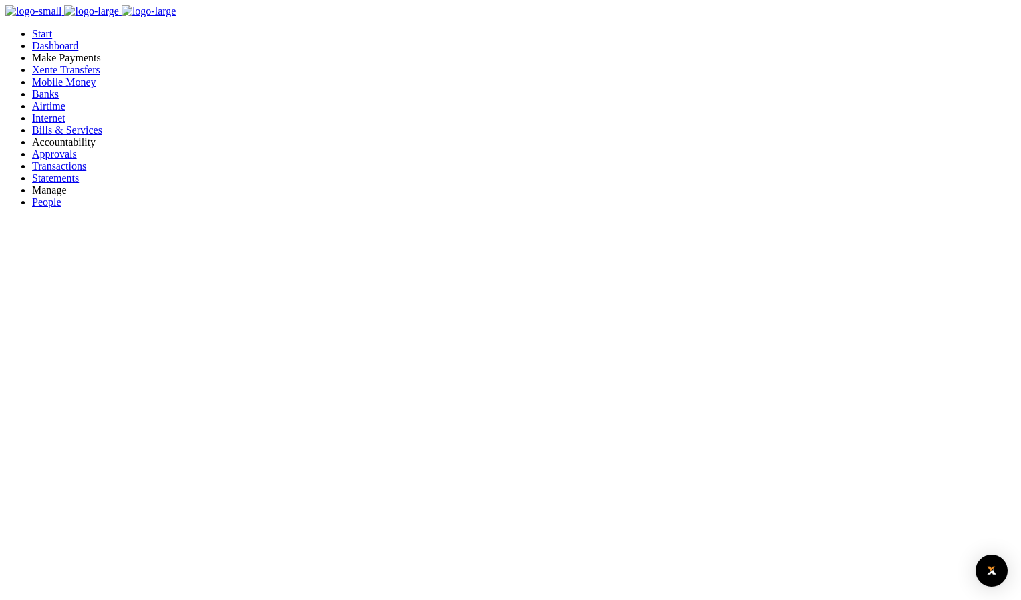
type input "REBECCA 4 NANTALE"
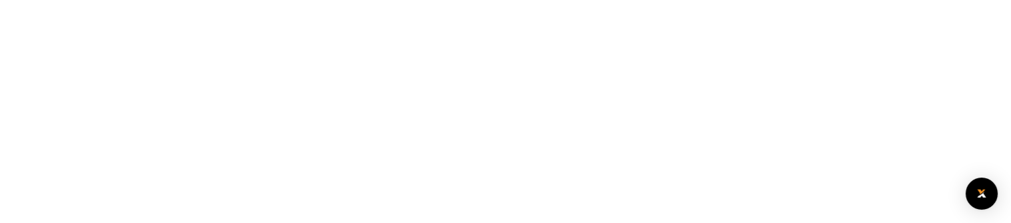
scroll to position [200, 0]
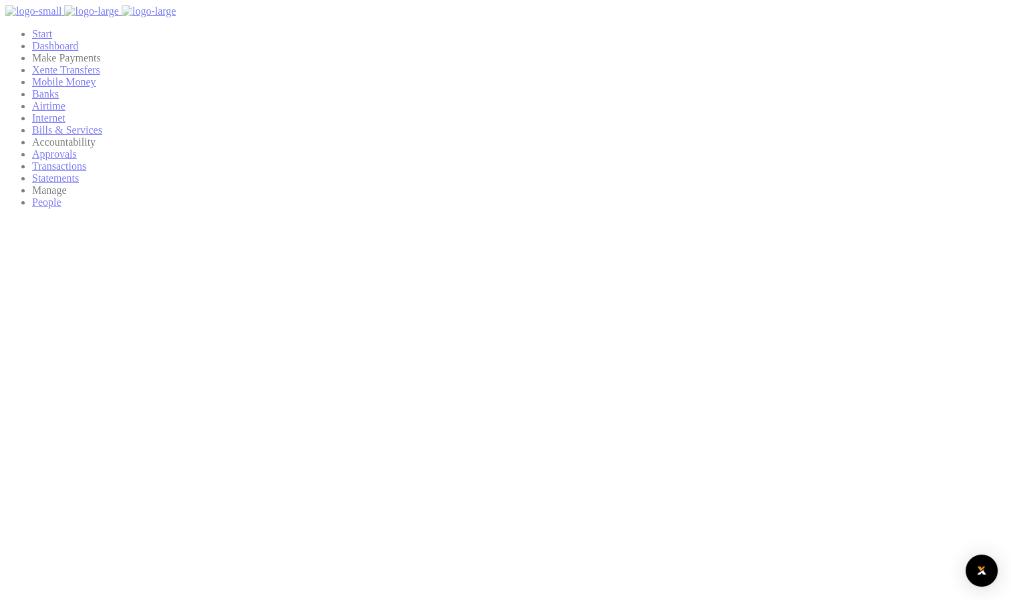
scroll to position [11, 11]
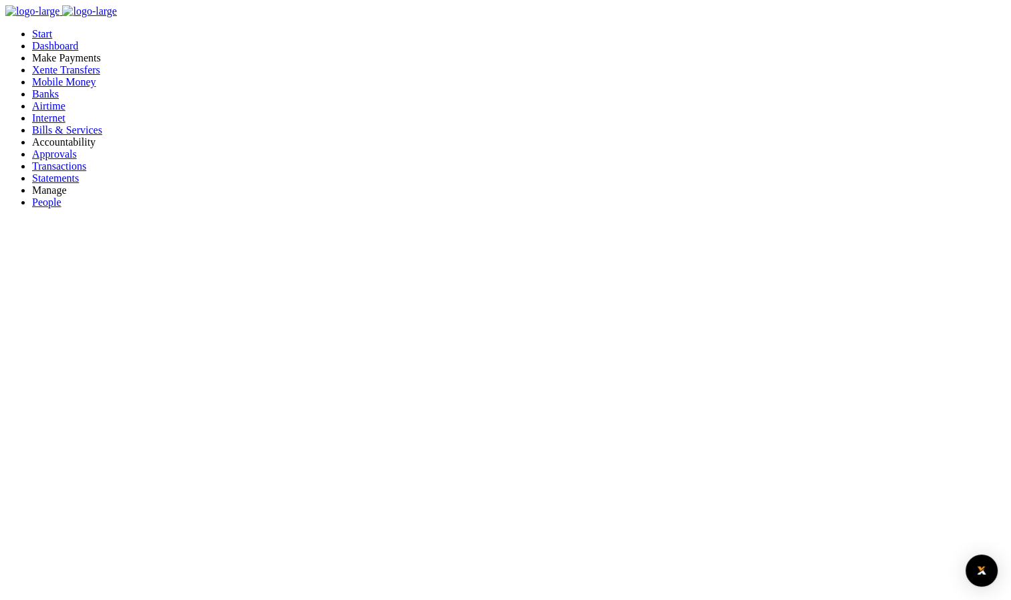
click at [55, 136] on span "Bills & Services" at bounding box center [67, 129] width 70 height 11
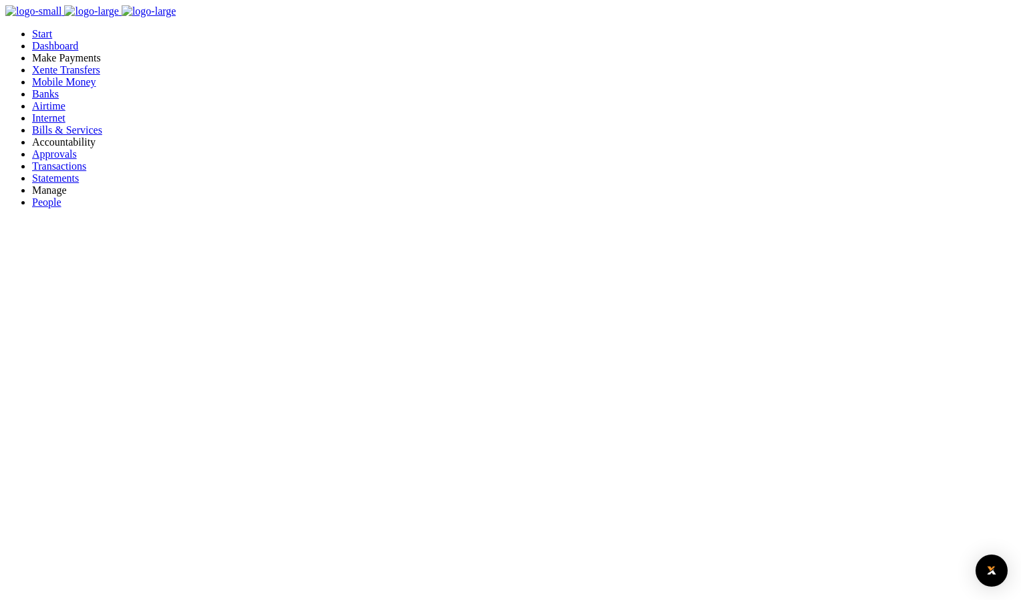
type input "04239760277"
select select "PREPAID"
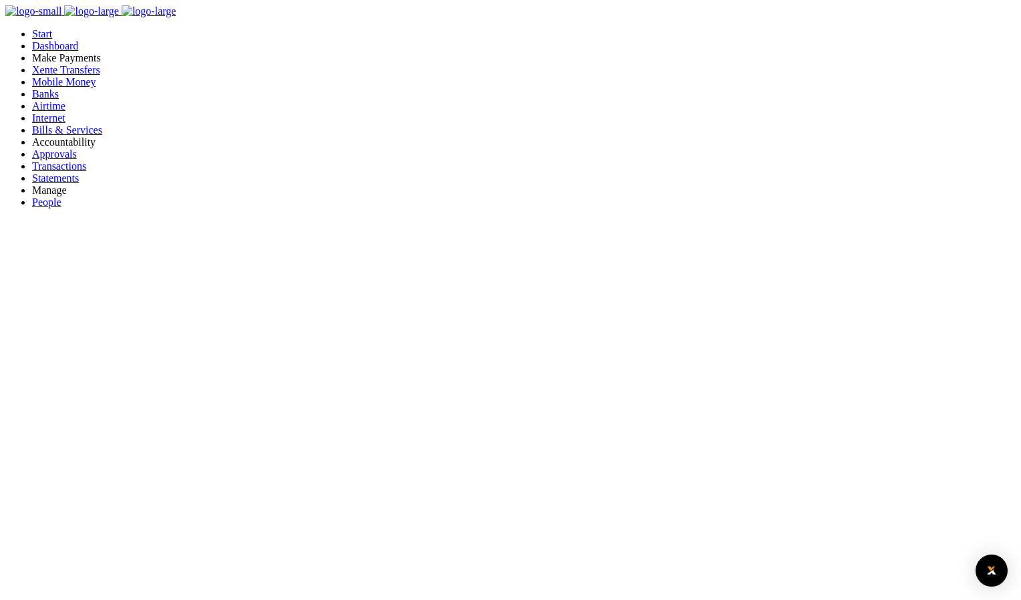
type input "04239760277"
type input "[PERSON_NAME] 4 NANTALE"
type input "undefined"
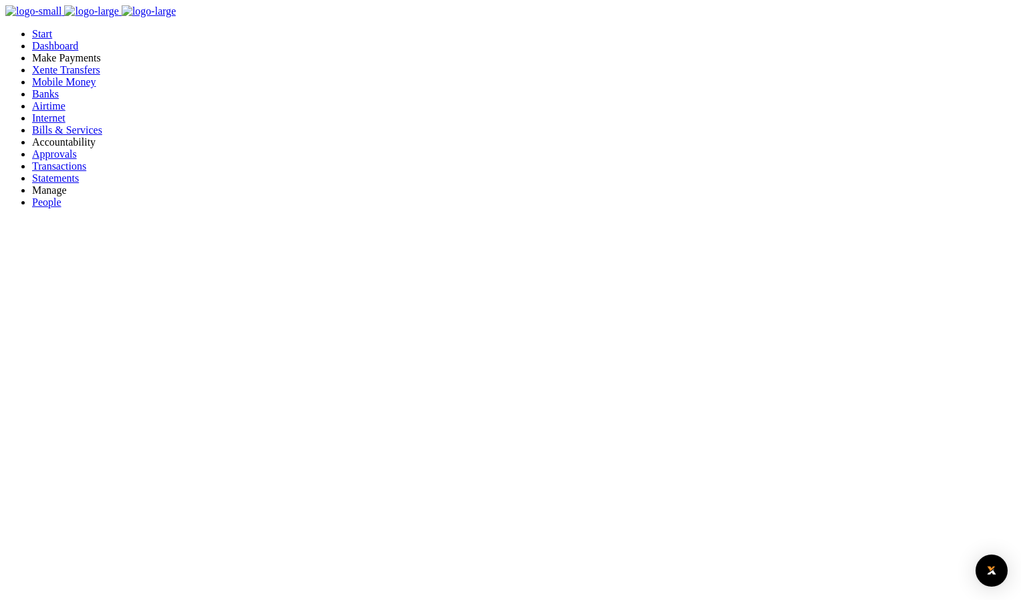
type input "04239760277"
select select "PREPAID"
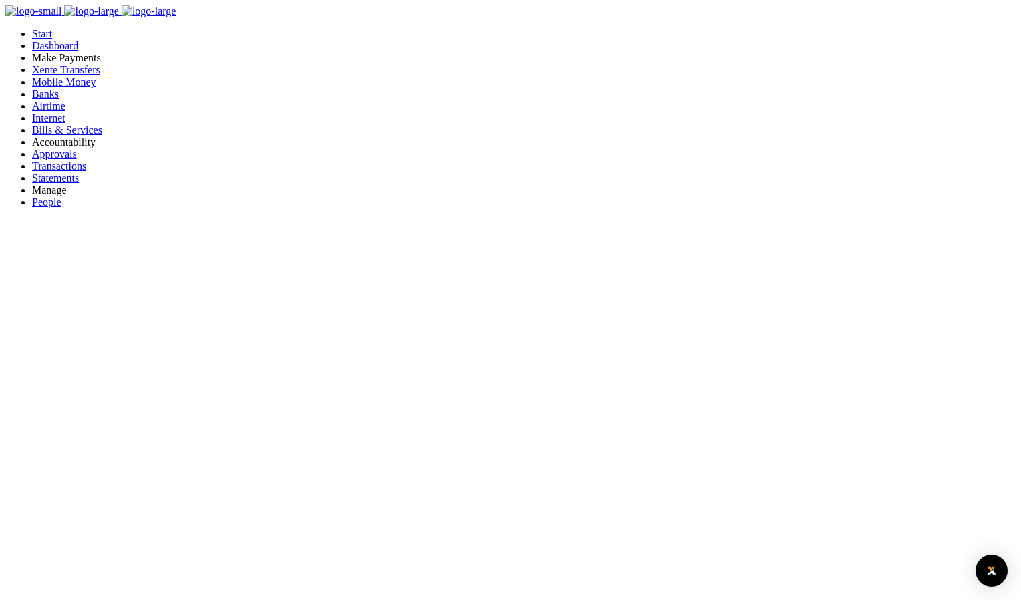
type input "04239760277"
type input "[PERSON_NAME] 4 NANTALE"
type input "undefined"
type input "04239760277"
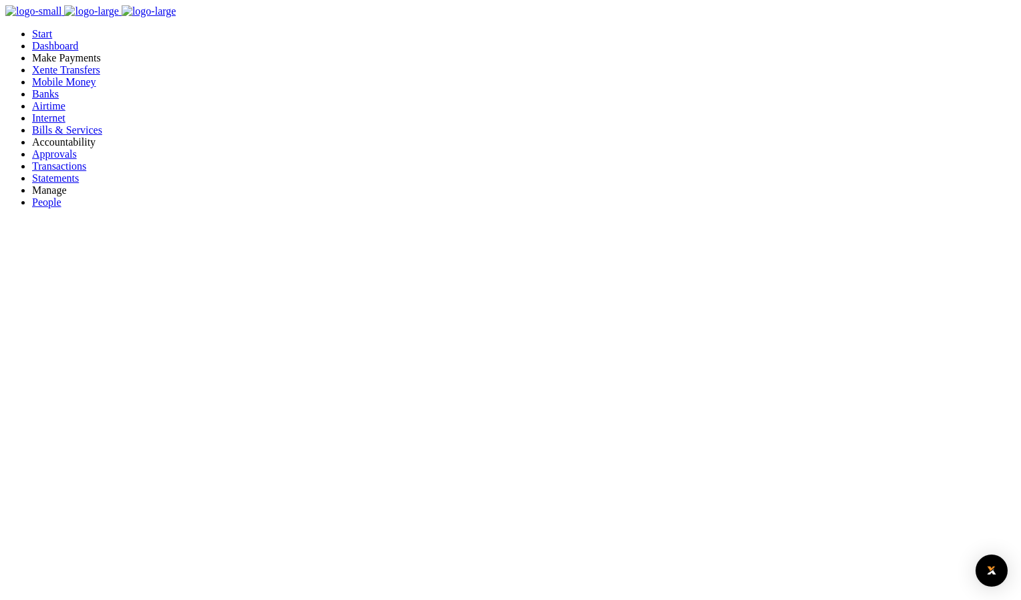
select select "POSTPAID"
type input "04239760277"
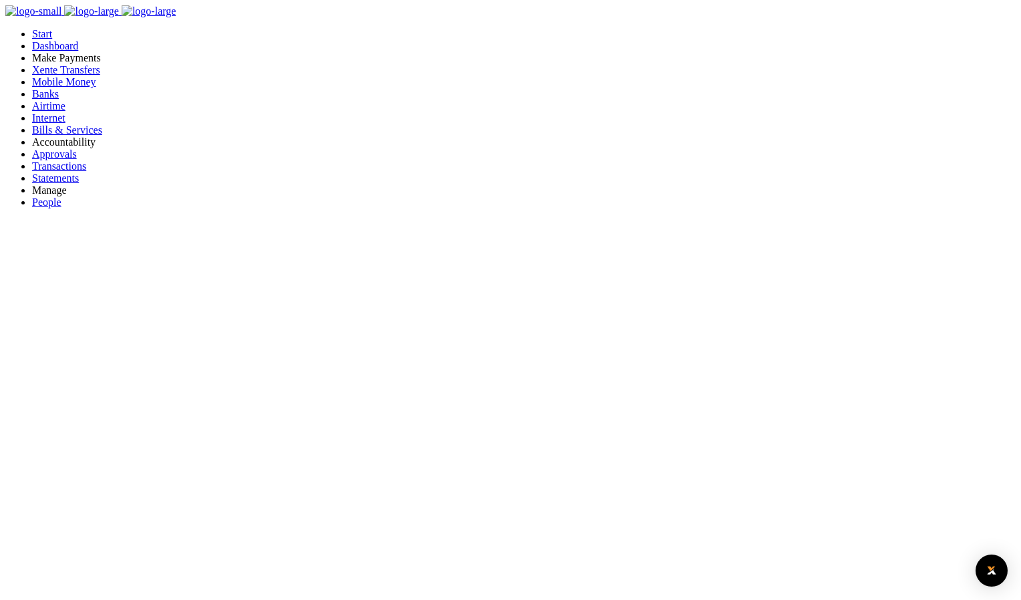
type input "[PERSON_NAME] 4 NANTALE"
type input "undefined"
type input "04239760277"
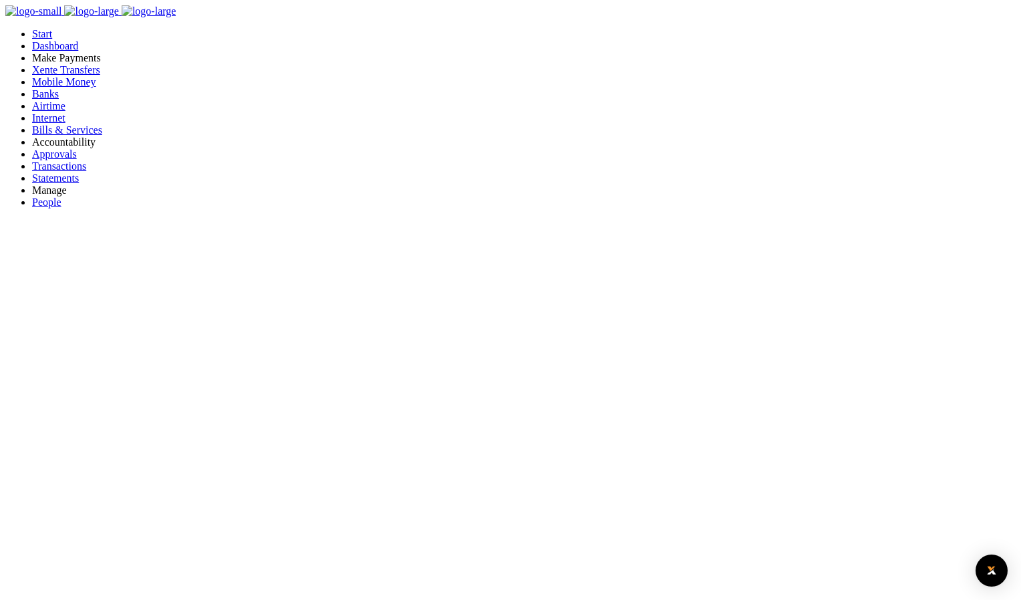
select select "PREPAID"
type input "04239760277"
type input "[PERSON_NAME] 4 NANTALE"
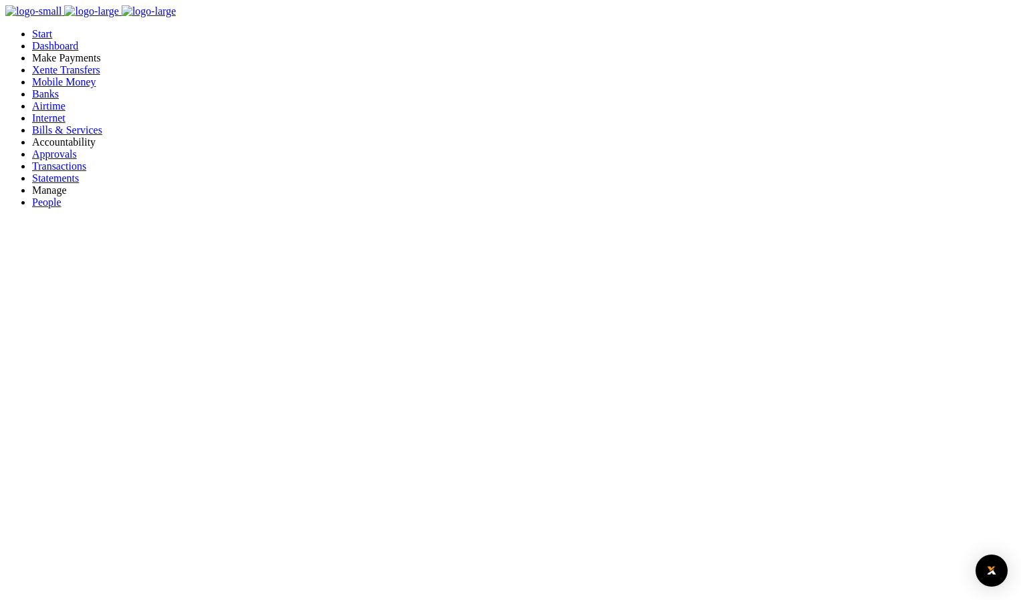
type input "undefined"
